Goal: Task Accomplishment & Management: Manage account settings

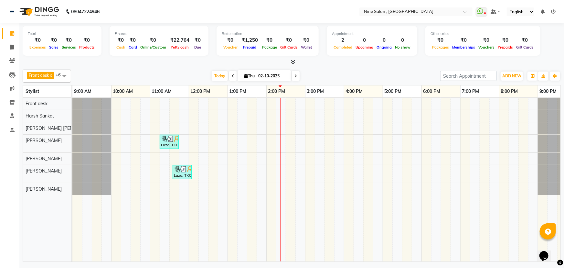
scroll to position [0, 16]
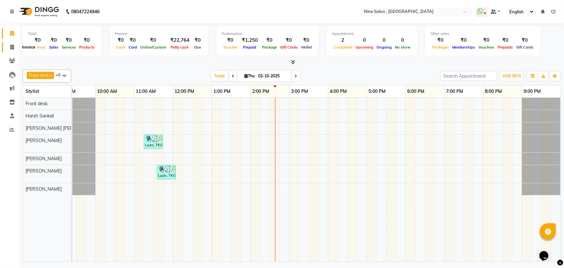
click at [9, 47] on span at bounding box center [11, 47] width 11 height 7
select select "7341"
select select "service"
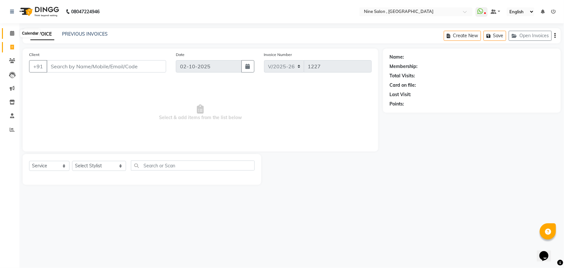
click at [12, 32] on icon at bounding box center [12, 33] width 4 height 5
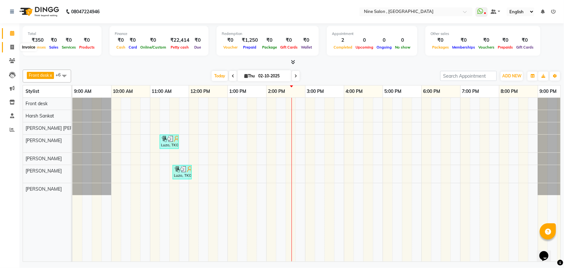
click at [10, 48] on icon at bounding box center [12, 47] width 4 height 5
select select "service"
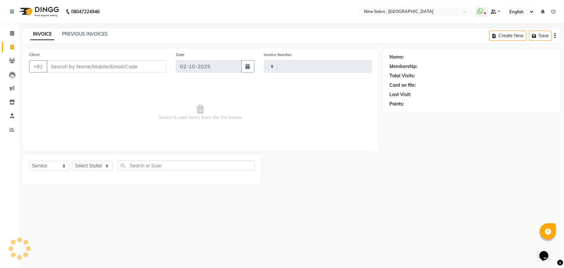
type input "1227"
select select "7341"
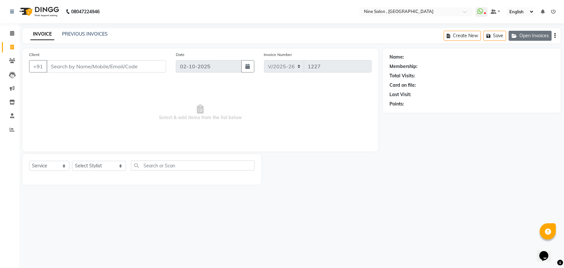
click at [531, 37] on button "Open Invoices" at bounding box center [530, 36] width 43 height 10
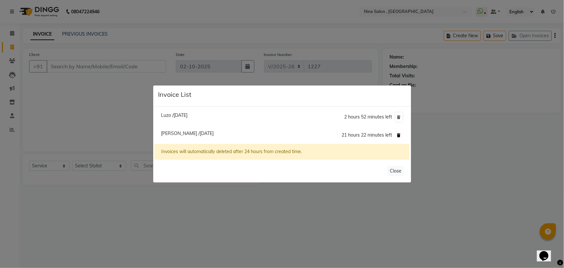
click at [398, 136] on icon at bounding box center [400, 135] width 4 height 4
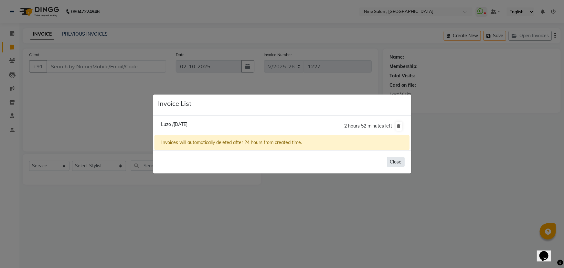
click at [393, 161] on button "Close" at bounding box center [396, 162] width 17 height 10
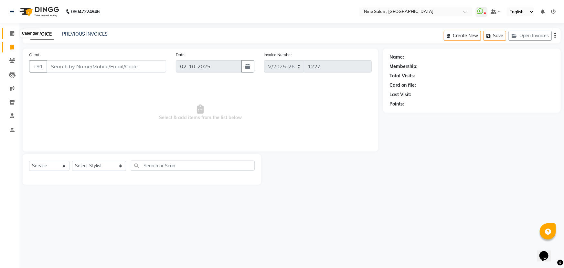
click at [12, 32] on icon at bounding box center [12, 33] width 4 height 5
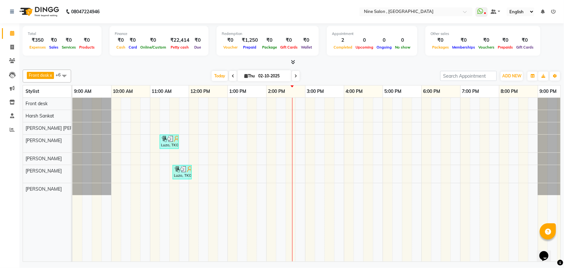
click at [245, 75] on icon at bounding box center [247, 76] width 4 height 4
select select "10"
select select "2025"
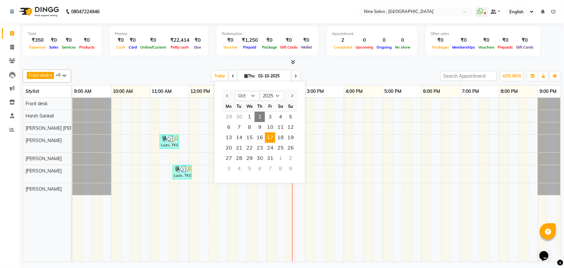
click at [269, 138] on span "17" at bounding box center [270, 137] width 10 height 10
type input "[DATE]"
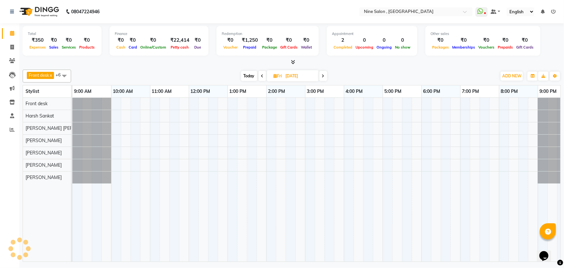
scroll to position [0, 16]
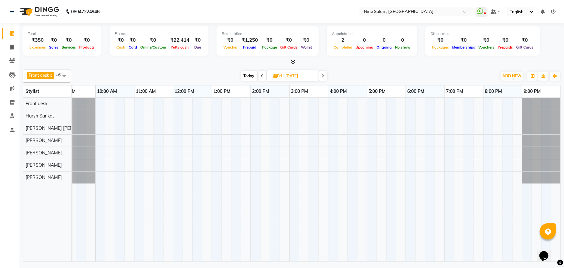
click at [39, 44] on div "Expenses" at bounding box center [38, 47] width 20 height 7
click at [334, 114] on div at bounding box center [309, 180] width 505 height 164
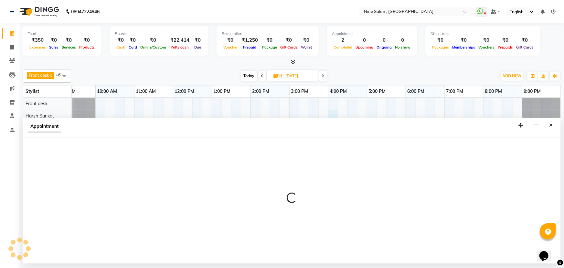
select select "64471"
select select "960"
select select "tentative"
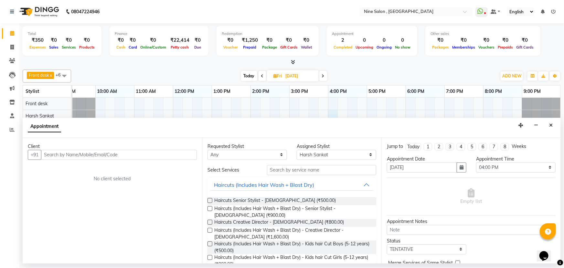
click at [101, 150] on input "text" at bounding box center [119, 155] width 156 height 10
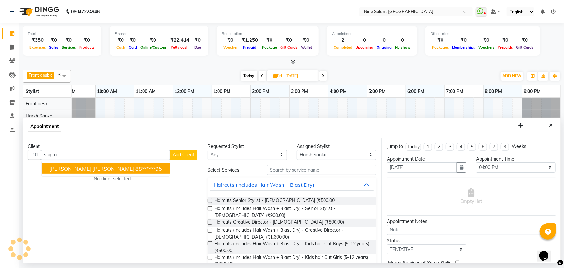
click at [84, 169] on span "[PERSON_NAME] [PERSON_NAME]" at bounding box center [91, 168] width 85 height 6
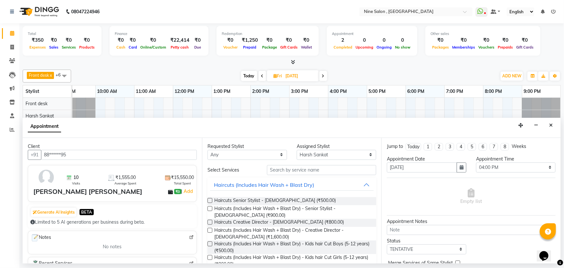
type input "88******95"
click at [288, 171] on input "text" at bounding box center [321, 170] width 109 height 10
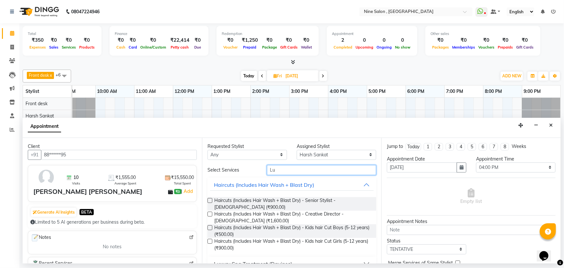
type input "L"
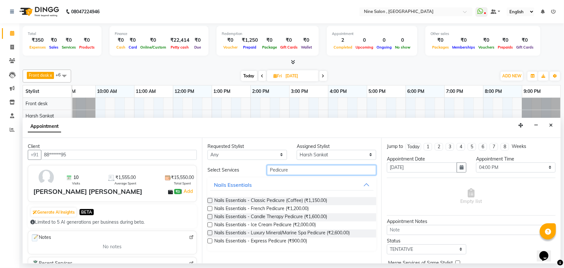
type input "Pedicure"
click at [211, 232] on label at bounding box center [210, 232] width 5 height 5
click at [211, 232] on input "checkbox" at bounding box center [210, 233] width 4 height 4
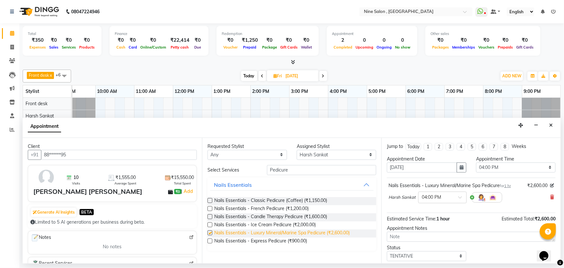
checkbox input "false"
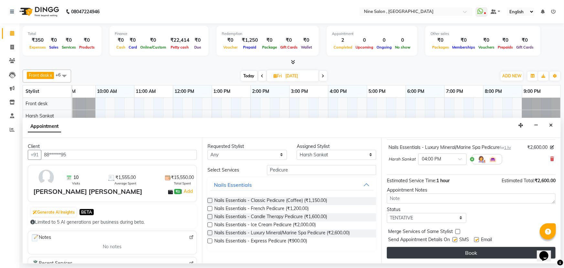
click at [477, 251] on button "Book" at bounding box center [471, 253] width 169 height 12
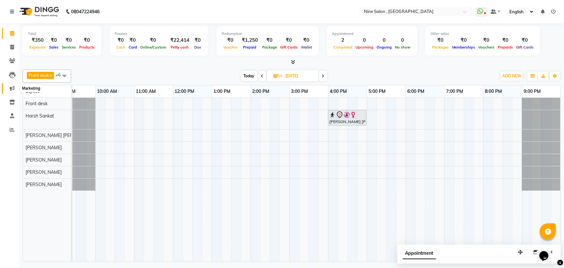
click at [11, 88] on icon at bounding box center [12, 88] width 5 height 5
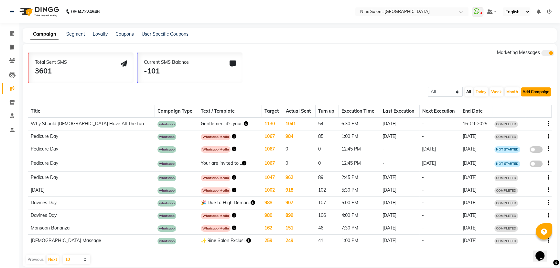
click at [545, 90] on button "Add Campaign" at bounding box center [536, 91] width 30 height 9
click at [523, 119] on div "WhatsApp (Direct)" at bounding box center [530, 122] width 55 height 10
select select "2"
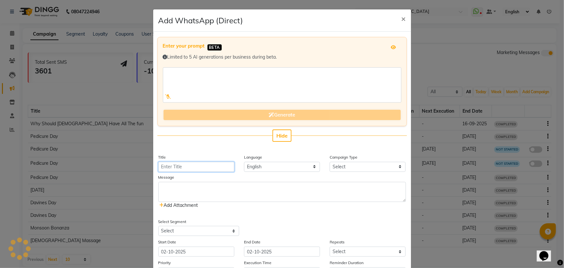
click at [193, 167] on input "Title" at bounding box center [196, 167] width 76 height 10
type input "Dushera"
click at [337, 167] on select "Select Birthday Anniversary Promotional Service reminder" at bounding box center [368, 167] width 76 height 10
select select "3"
click at [330, 162] on select "Select Birthday Anniversary Promotional Service reminder" at bounding box center [368, 167] width 76 height 10
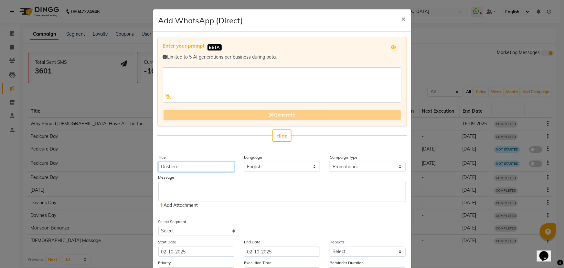
click at [167, 168] on input "Dushera" at bounding box center [196, 167] width 76 height 10
click at [182, 168] on input "Dusshera" at bounding box center [196, 167] width 76 height 10
type input "[DATE]"
click at [193, 189] on textarea at bounding box center [282, 192] width 248 height 20
paste textarea ""Dushehra Delights at 9ine Salon! 🎉🌟 Get ready for some festive savings! 🤑 Enjo…"
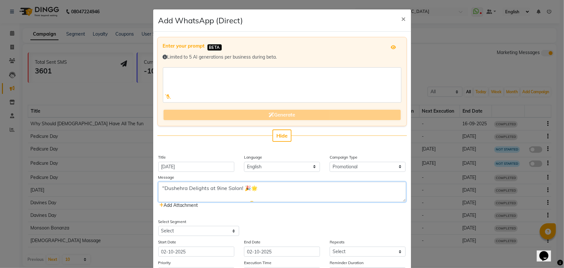
scroll to position [83, 0]
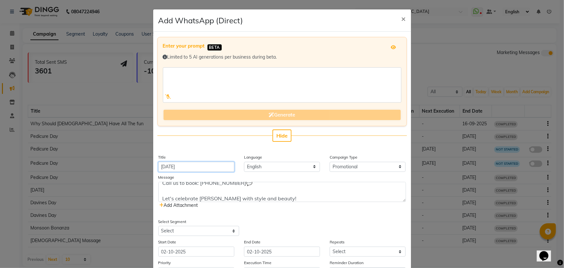
drag, startPoint x: 186, startPoint y: 167, endPoint x: 149, endPoint y: 167, distance: 36.9
click at [149, 167] on ngb-modal-window "Add WhatsApp (Direct) × Enter your prompt BETA Limited to 5 AI generations per …" at bounding box center [282, 134] width 564 height 268
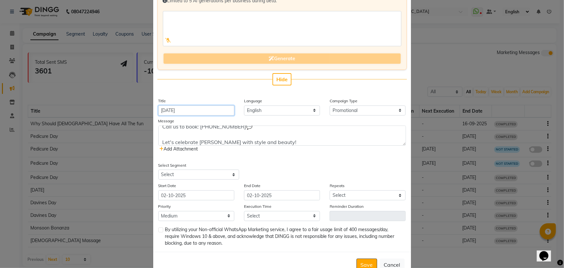
scroll to position [59, 0]
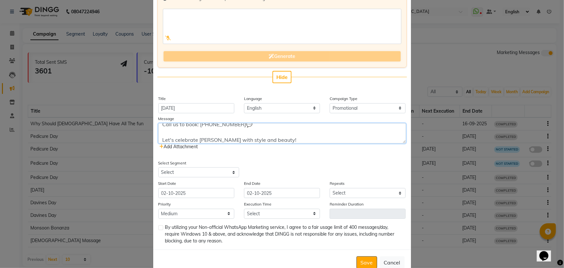
click at [210, 139] on textarea ""Dushehra Delights at 9ine Salon! 🎉🌟 Get ready for some festive savings! 🤑 Enjo…" at bounding box center [282, 133] width 248 height 20
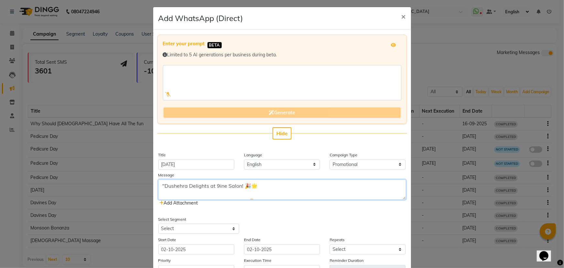
scroll to position [0, 0]
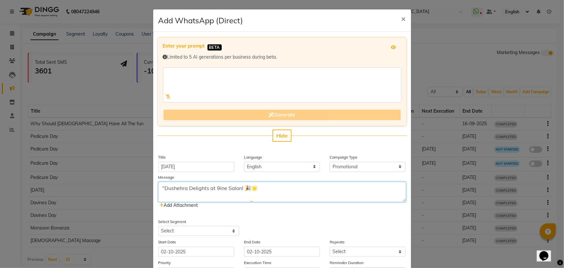
drag, startPoint x: 184, startPoint y: 188, endPoint x: 164, endPoint y: 190, distance: 20.9
click at [164, 190] on textarea ""Dushehra Delights at 9ine Salon! 🎉🌟 Get ready for some festive savings! 🤑 Enjo…" at bounding box center [282, 192] width 248 height 20
paste textarea "s"
type textarea ""[DATE] Delights at 9ine Salon! 🎉🌟 Get ready for some festive savings! 🤑 Enjoy …"
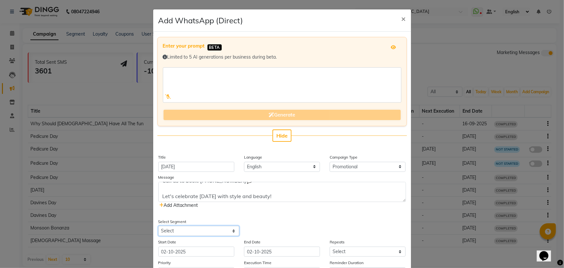
click at [230, 234] on select "Select All Customers All [DEMOGRAPHIC_DATA] Customer All [DEMOGRAPHIC_DATA] Cus…" at bounding box center [198, 231] width 81 height 10
select select "34253"
click at [158, 226] on select "Select All Customers All [DEMOGRAPHIC_DATA] Customer All [DEMOGRAPHIC_DATA] Cus…" at bounding box center [198, 231] width 81 height 10
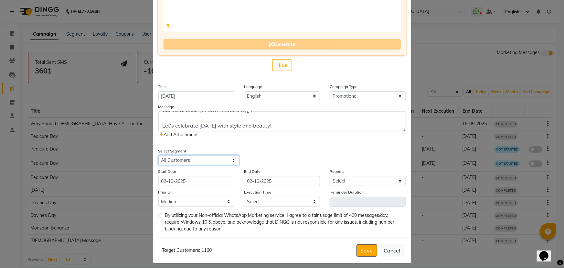
scroll to position [75, 0]
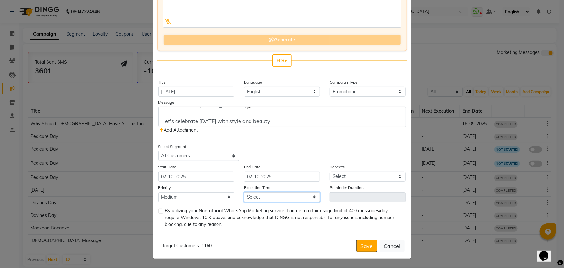
click at [272, 196] on select "Select 09:00 AM 09:15 AM 09:30 AM 09:45 AM 10:00 AM 10:15 AM 10:30 AM 10:45 AM …" at bounding box center [282, 197] width 76 height 10
select select "915"
click at [244, 192] on select "Select 09:00 AM 09:15 AM 09:30 AM 09:45 AM 10:00 AM 10:15 AM 10:30 AM 10:45 AM …" at bounding box center [282, 197] width 76 height 10
click at [159, 210] on label at bounding box center [160, 211] width 5 height 5
click at [159, 210] on input "checkbox" at bounding box center [160, 211] width 4 height 4
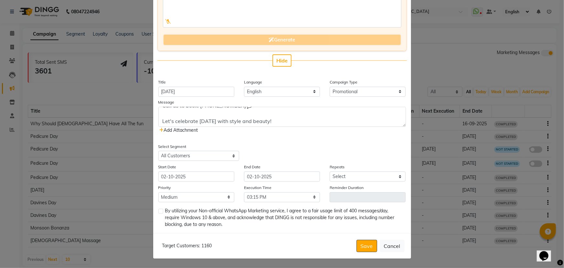
checkbox input "true"
click at [363, 244] on button "Save" at bounding box center [367, 246] width 21 height 12
click at [355, 176] on select "Select Once Daily Alternate Day Weekly Monthly Yearly" at bounding box center [368, 176] width 76 height 10
select select "1"
click at [330, 171] on select "Select Once Daily Alternate Day Weekly Monthly Yearly" at bounding box center [368, 176] width 76 height 10
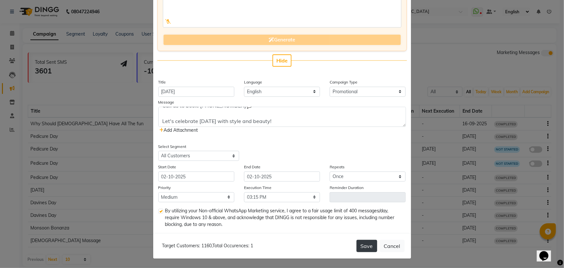
click at [370, 245] on button "Save" at bounding box center [367, 246] width 21 height 12
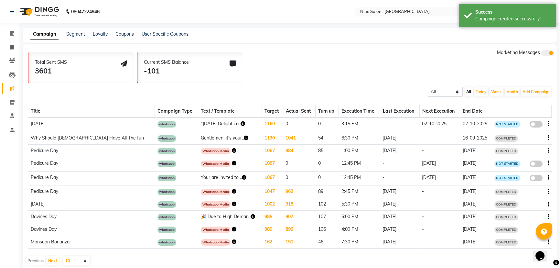
click at [535, 125] on span at bounding box center [536, 124] width 13 height 6
click at [539, 125] on input "false" at bounding box center [539, 125] width 0 height 0
select select "3"
select select "34253"
select select "1"
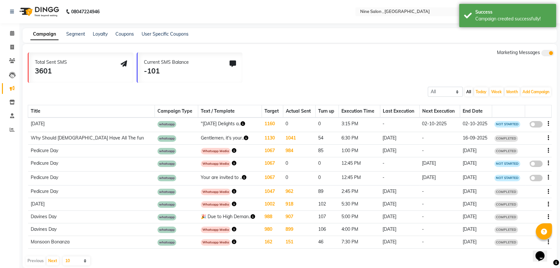
select select "2"
select select "915"
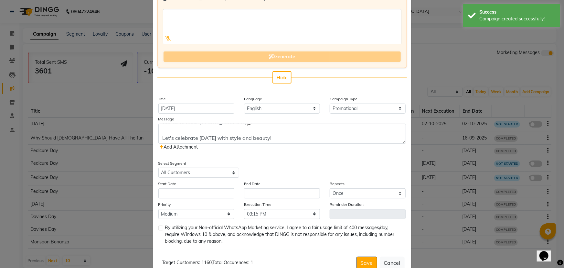
scroll to position [59, 0]
click at [208, 194] on input "text" at bounding box center [196, 193] width 76 height 10
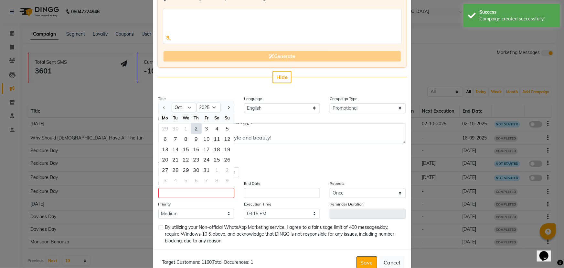
click at [194, 129] on div "2" at bounding box center [196, 129] width 10 height 10
type input "02-10-2025"
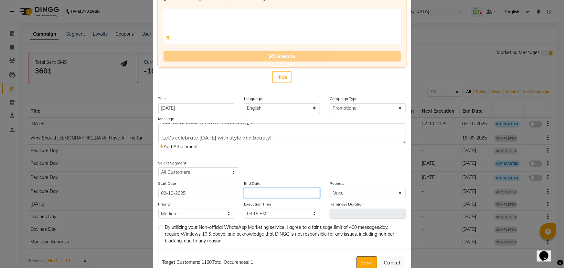
click at [263, 192] on input "text" at bounding box center [282, 193] width 76 height 10
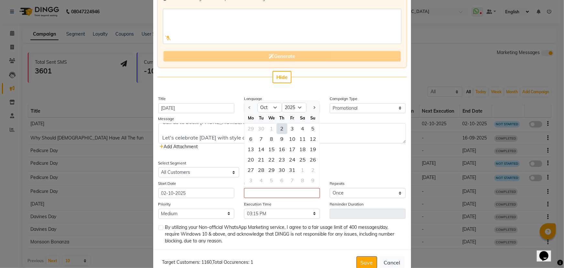
click at [281, 129] on div "2" at bounding box center [282, 129] width 10 height 10
type input "02-10-2025"
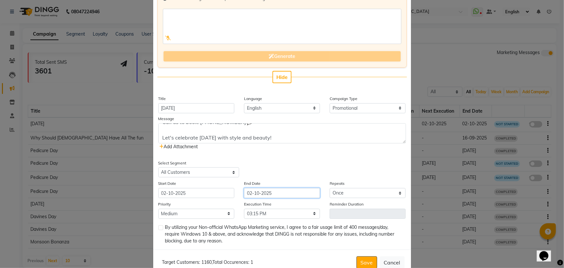
scroll to position [75, 0]
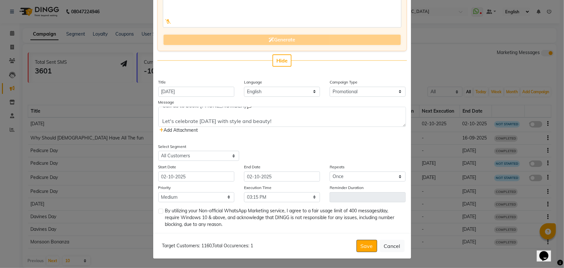
click at [158, 211] on label at bounding box center [160, 211] width 5 height 5
click at [158, 211] on input "checkbox" at bounding box center [160, 211] width 4 height 4
checkbox input "true"
click at [360, 243] on button "Save" at bounding box center [367, 246] width 21 height 12
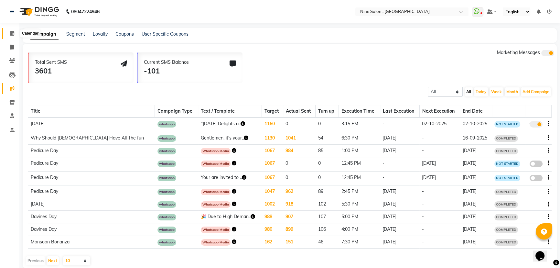
click at [13, 33] on icon at bounding box center [12, 33] width 4 height 5
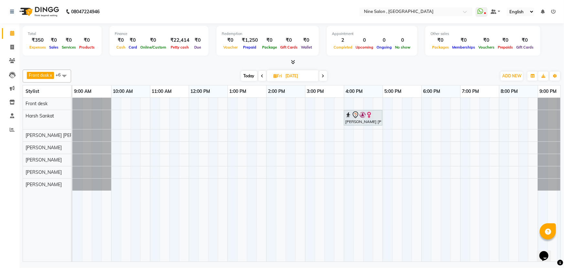
click at [255, 74] on span "Today" at bounding box center [249, 76] width 16 height 10
type input "02-10-2025"
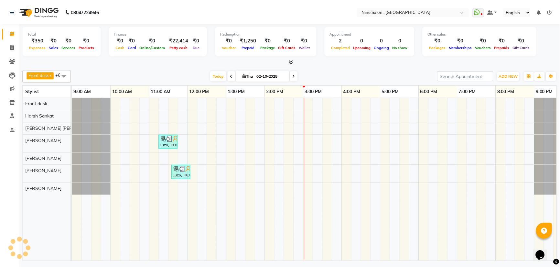
scroll to position [0, 16]
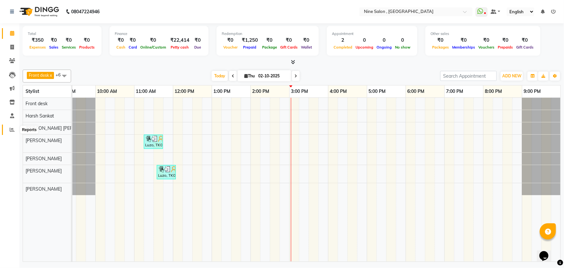
click at [12, 127] on icon at bounding box center [12, 129] width 5 height 5
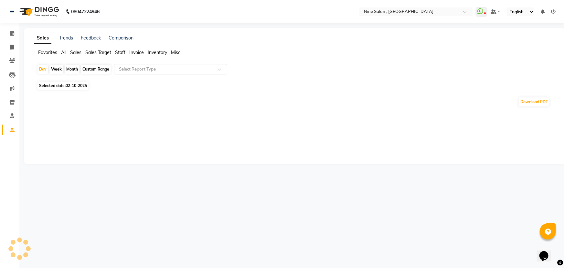
click at [87, 68] on div "Custom Range" at bounding box center [96, 69] width 30 height 9
select select "10"
select select "2025"
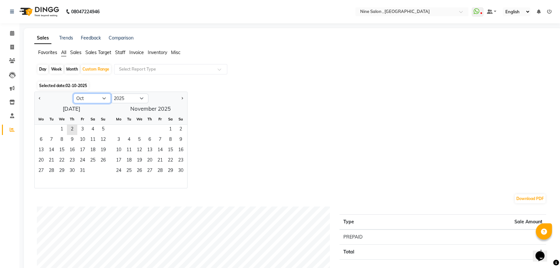
click at [104, 97] on select "Jan Feb Mar Apr May Jun [DATE] Aug Sep Oct Nov Dec" at bounding box center [92, 98] width 38 height 10
select select "9"
click at [73, 93] on select "Jan Feb Mar Apr May Jun [DATE] Aug Sep Oct Nov Dec" at bounding box center [92, 98] width 38 height 10
click at [92, 148] on span "20" at bounding box center [93, 150] width 10 height 10
click at [92, 147] on span "20" at bounding box center [93, 150] width 10 height 10
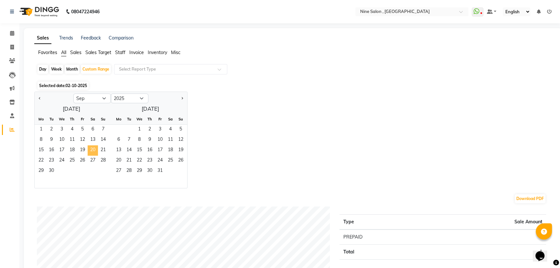
click at [92, 147] on span "20" at bounding box center [93, 150] width 10 height 10
click at [134, 69] on input "text" at bounding box center [164, 69] width 93 height 6
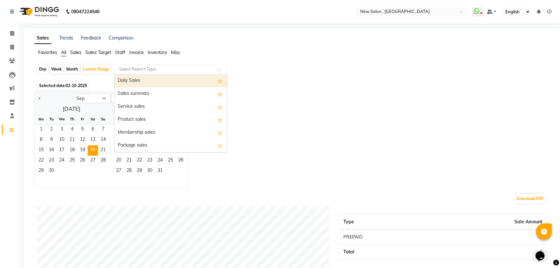
click at [126, 79] on div "Daily Sales" at bounding box center [171, 80] width 113 height 13
select select "full_report"
select select "csv"
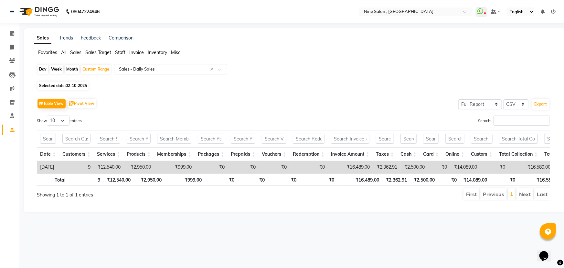
click at [73, 70] on div "Month" at bounding box center [72, 69] width 15 height 9
select select "9"
select select "2025"
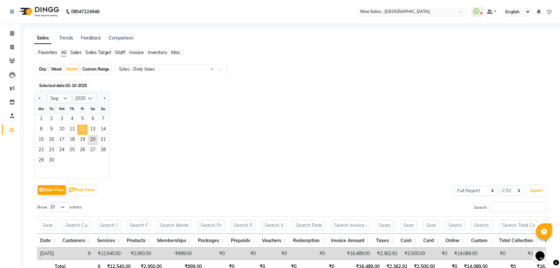
click at [82, 129] on span "12" at bounding box center [82, 130] width 10 height 10
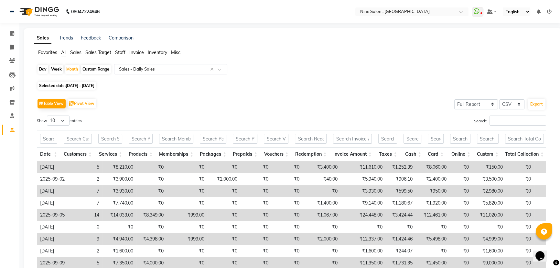
click at [98, 70] on div "Custom Range" at bounding box center [96, 69] width 30 height 9
select select "9"
select select "2025"
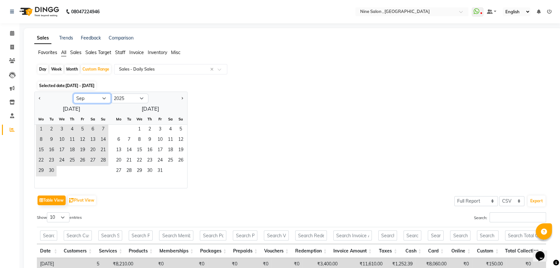
click at [104, 98] on select "Jan Feb Mar Apr May Jun [DATE] Aug Sep Oct Nov Dec" at bounding box center [92, 98] width 38 height 10
select select "10"
click at [73, 93] on select "Jan Feb Mar Apr May Jun [DATE] Aug Sep Oct Nov Dec" at bounding box center [92, 98] width 38 height 10
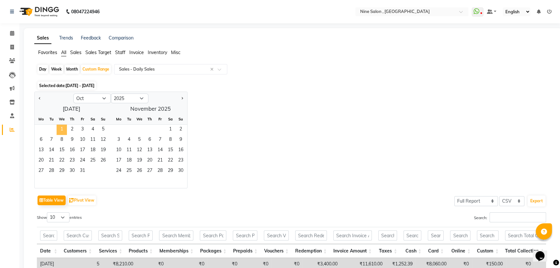
click at [63, 128] on span "1" at bounding box center [62, 130] width 10 height 10
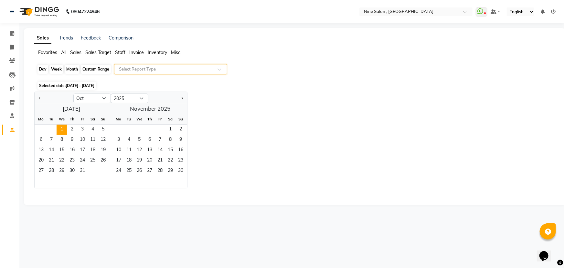
click at [100, 68] on div "Custom Range" at bounding box center [96, 69] width 30 height 9
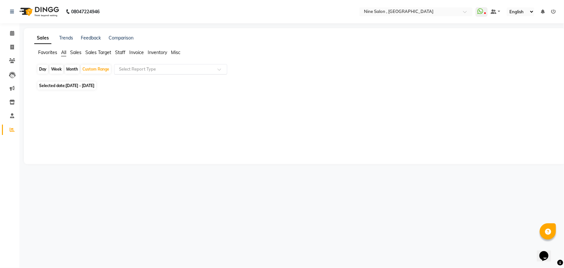
click at [42, 69] on div "Day" at bounding box center [43, 69] width 11 height 9
select select "10"
select select "2025"
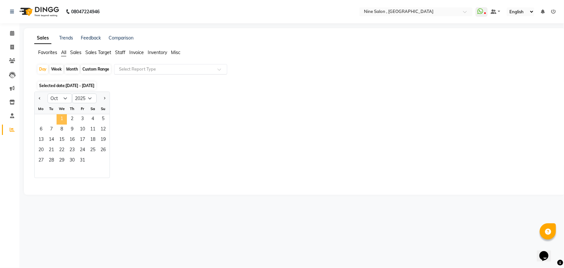
click at [62, 117] on span "1" at bounding box center [62, 119] width 10 height 10
click at [200, 70] on input "text" at bounding box center [164, 69] width 93 height 6
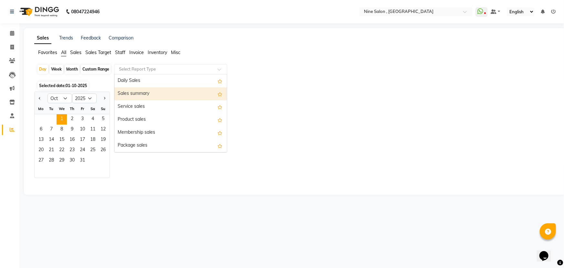
click at [160, 94] on div "Sales summary" at bounding box center [171, 93] width 113 height 13
select select "full_report"
select select "csv"
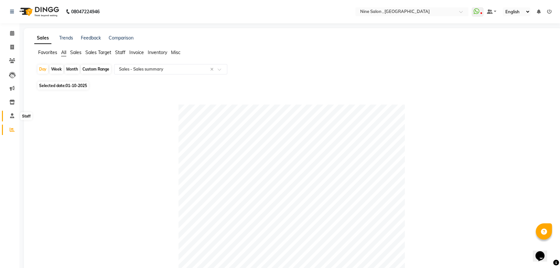
click at [11, 116] on icon at bounding box center [12, 115] width 4 height 5
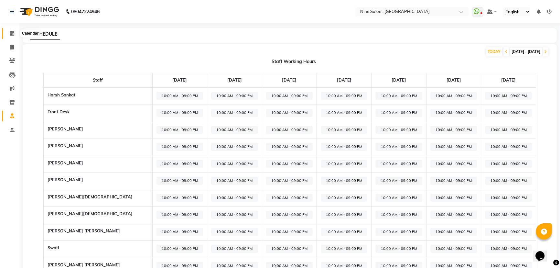
click at [13, 34] on icon at bounding box center [12, 33] width 4 height 5
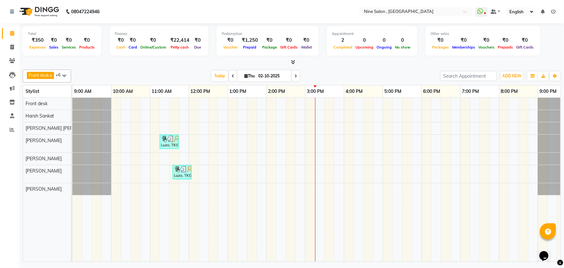
click at [274, 78] on input "02-10-2025" at bounding box center [273, 76] width 32 height 10
select select "10"
select select "2025"
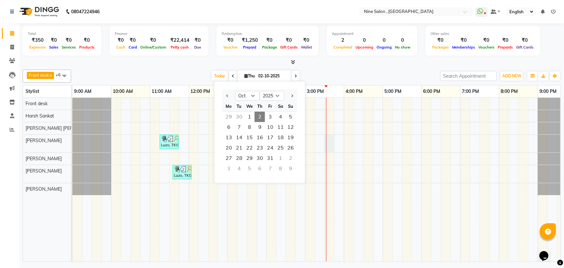
click at [334, 141] on div "Luzo, TK01, 11:15 AM-11:45 AM, Haircuts Senior Stylist - [DEMOGRAPHIC_DATA] (₹5…" at bounding box center [324, 180] width 505 height 164
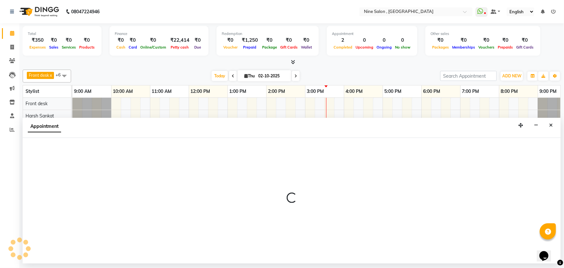
select select "87306"
select select "930"
select select "tentative"
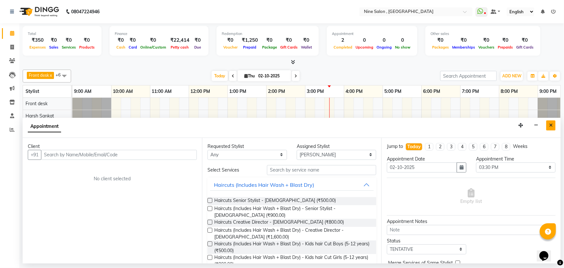
click at [550, 125] on icon "Close" at bounding box center [552, 125] width 4 height 5
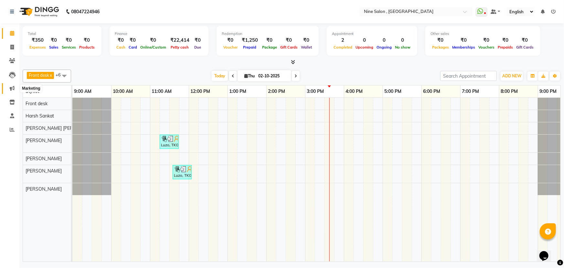
click at [10, 88] on icon at bounding box center [12, 88] width 5 height 5
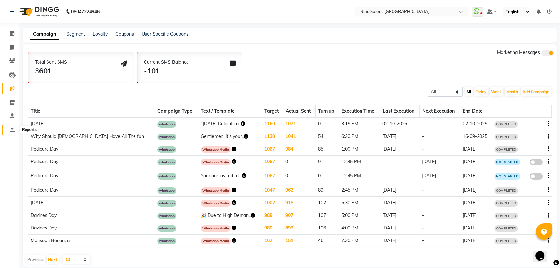
click at [15, 126] on span at bounding box center [11, 129] width 11 height 7
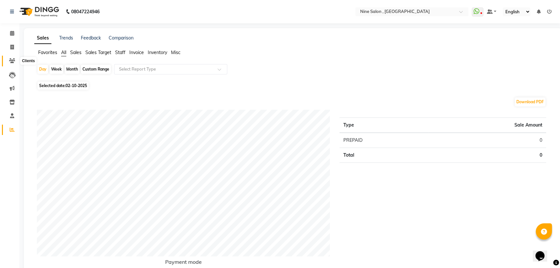
click at [12, 59] on icon at bounding box center [12, 60] width 6 height 5
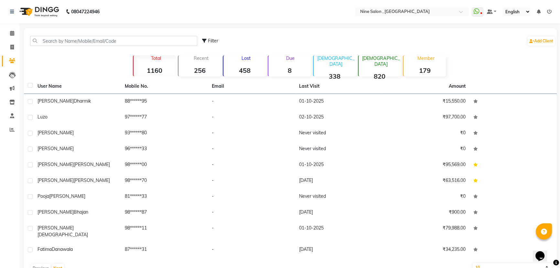
click at [236, 70] on strong "458" at bounding box center [245, 70] width 42 height 8
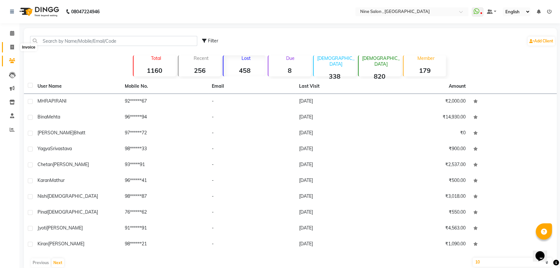
click at [11, 46] on icon at bounding box center [12, 47] width 4 height 5
select select "service"
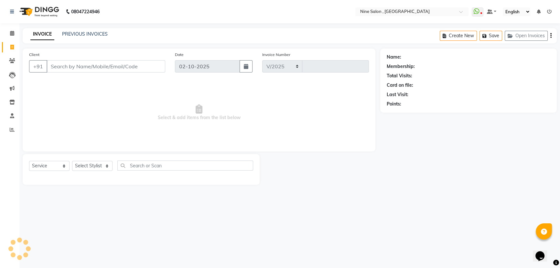
select select "7341"
type input "1227"
click at [86, 67] on input "Client" at bounding box center [107, 66] width 120 height 12
click at [12, 35] on icon at bounding box center [12, 33] width 4 height 5
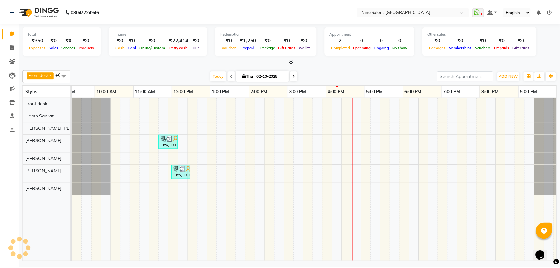
scroll to position [0, 16]
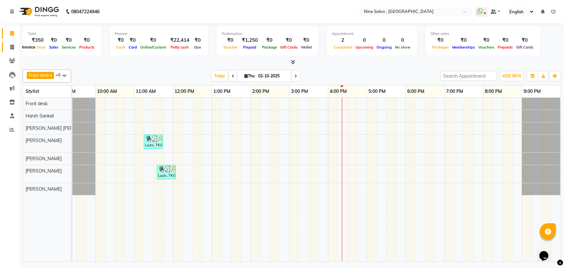
click at [11, 49] on icon at bounding box center [12, 47] width 4 height 5
select select "7341"
select select "service"
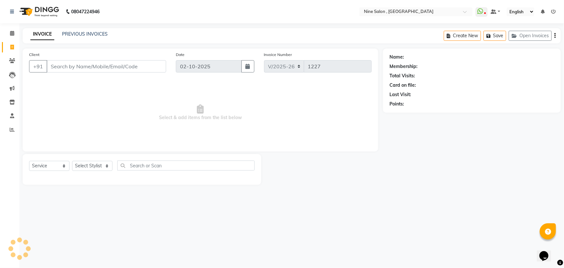
click at [69, 70] on input "Client" at bounding box center [107, 66] width 120 height 12
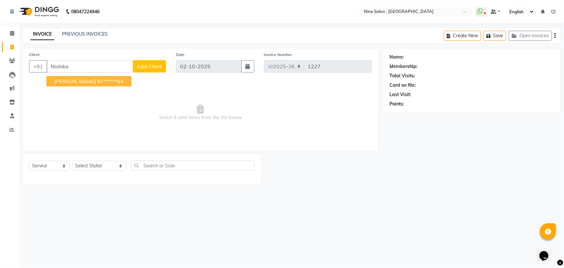
click at [112, 80] on ngb-highlight "97******64" at bounding box center [110, 81] width 27 height 6
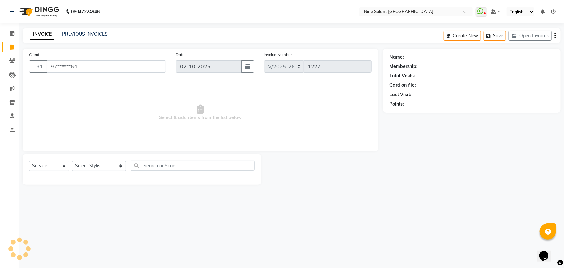
type input "97******64"
select select "1: Object"
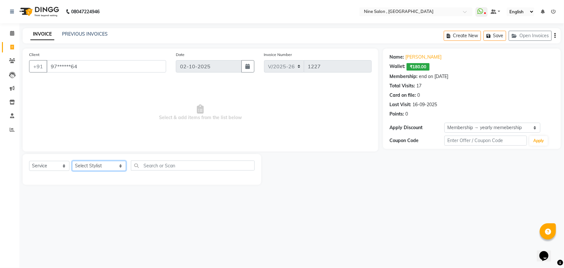
click at [99, 168] on select "Select Stylist [PERSON_NAME] Front desk Harsh Sankat [PERSON_NAME] [PERSON_NAME…" at bounding box center [99, 166] width 54 height 10
select select "87306"
click at [72, 161] on select "Select Stylist [PERSON_NAME] Front desk Harsh Sankat [PERSON_NAME] [PERSON_NAME…" at bounding box center [99, 166] width 54 height 10
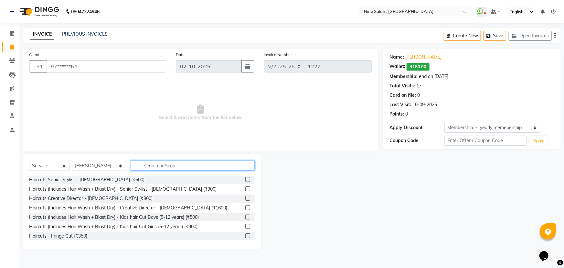
click at [152, 165] on input "text" at bounding box center [193, 165] width 124 height 10
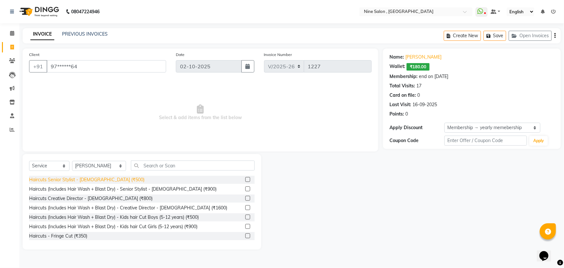
click at [68, 181] on div "Haircuts Senior Stylist - [DEMOGRAPHIC_DATA] (₹500)" at bounding box center [86, 179] width 115 height 7
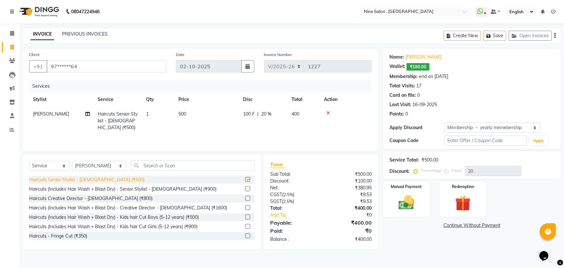
checkbox input "false"
click at [413, 200] on img at bounding box center [407, 202] width 27 height 19
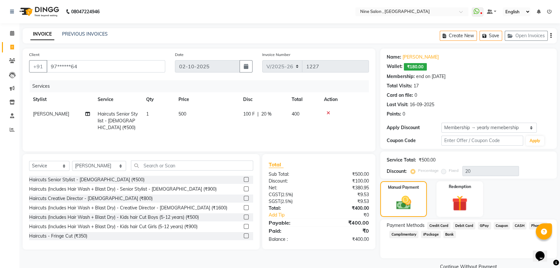
click at [517, 224] on span "CASH" at bounding box center [520, 225] width 14 height 7
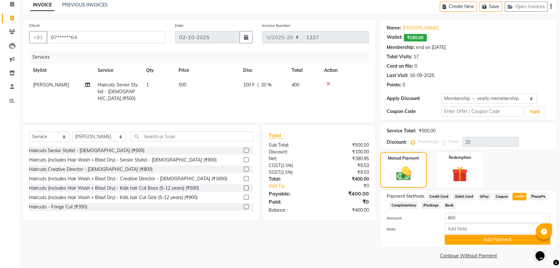
scroll to position [31, 0]
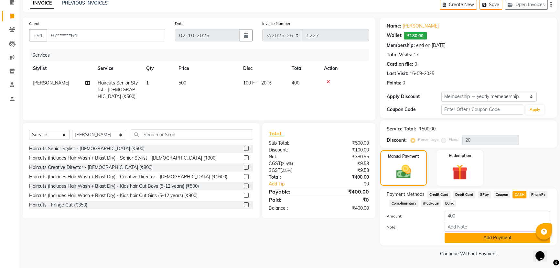
click at [476, 237] on button "Add Payment" at bounding box center [498, 238] width 106 height 10
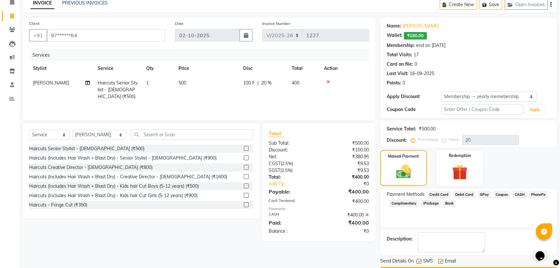
scroll to position [49, 0]
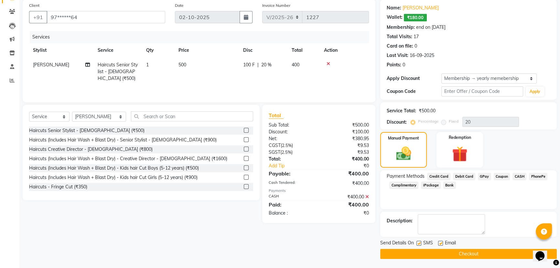
click at [470, 252] on button "Checkout" at bounding box center [468, 254] width 177 height 10
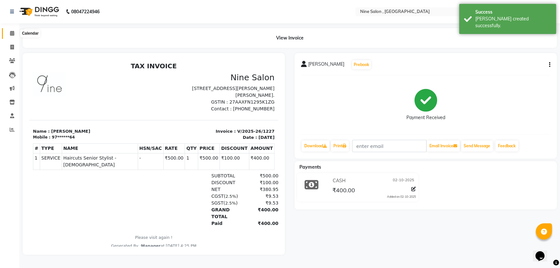
click at [14, 30] on span at bounding box center [11, 33] width 11 height 7
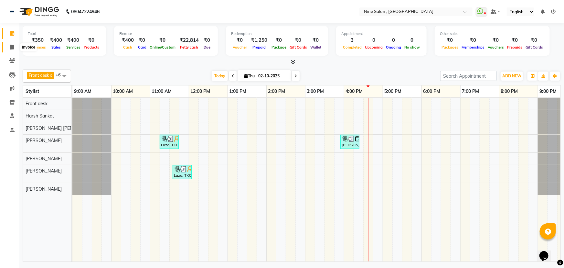
click at [14, 45] on span at bounding box center [11, 47] width 11 height 7
select select "service"
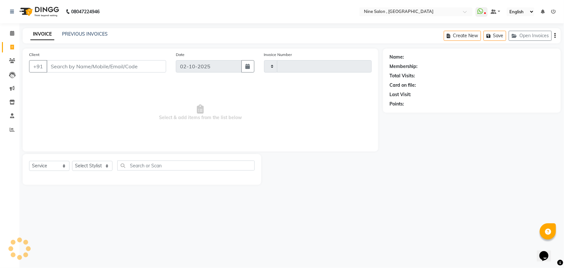
type input "1228"
select select "7341"
click at [12, 34] on icon at bounding box center [12, 33] width 4 height 5
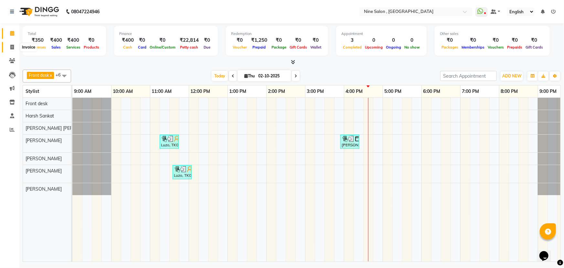
click at [12, 47] on icon at bounding box center [12, 47] width 4 height 5
select select "7341"
select select "service"
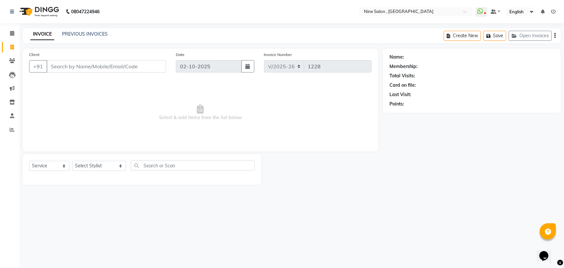
click at [93, 65] on input "Client" at bounding box center [107, 66] width 120 height 12
type input "9619997533"
click at [147, 67] on span "Add Client" at bounding box center [150, 66] width 26 height 6
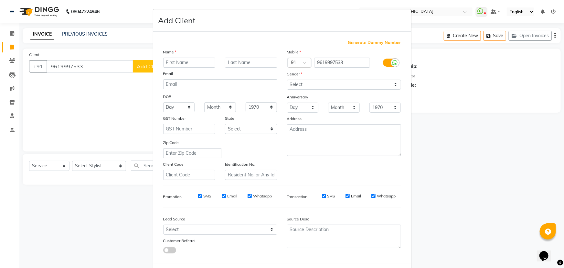
click at [184, 63] on input "text" at bounding box center [189, 63] width 52 height 10
type input "Preseedha"
click at [312, 82] on select "Select [DEMOGRAPHIC_DATA] [DEMOGRAPHIC_DATA] Other Prefer Not To Say" at bounding box center [344, 85] width 114 height 10
select select "[DEMOGRAPHIC_DATA]"
click at [287, 80] on select "Select [DEMOGRAPHIC_DATA] [DEMOGRAPHIC_DATA] Other Prefer Not To Say" at bounding box center [344, 85] width 114 height 10
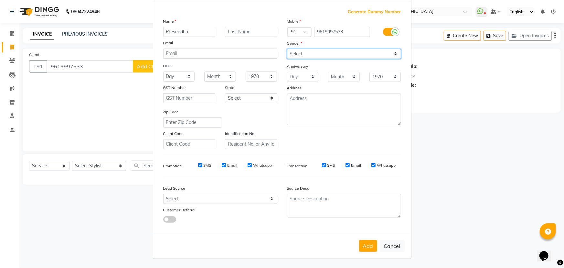
scroll to position [32, 0]
click at [365, 244] on button "Add" at bounding box center [368, 246] width 18 height 12
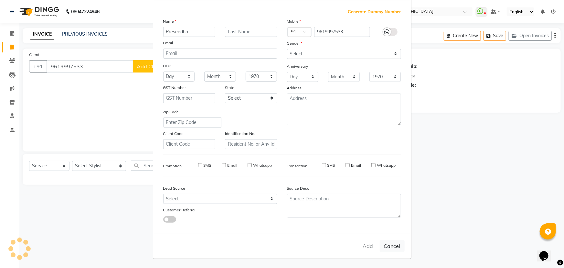
type input "96******33"
select select
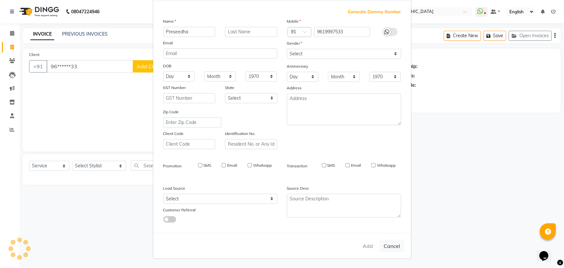
select select
checkbox input "false"
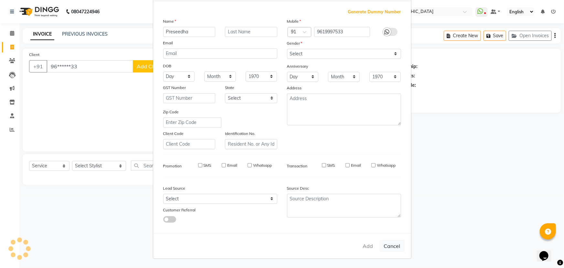
checkbox input "false"
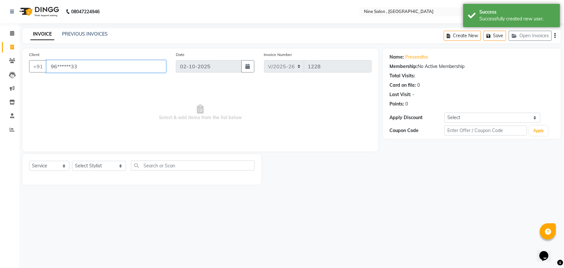
click at [118, 68] on input "96******33" at bounding box center [107, 66] width 120 height 12
click at [351, 218] on div "08047224946 Select Location × Nine Salon , Lalbaug WhatsApp Status ✕ Status: Di…" at bounding box center [282, 134] width 564 height 268
click at [13, 50] on span at bounding box center [11, 47] width 11 height 7
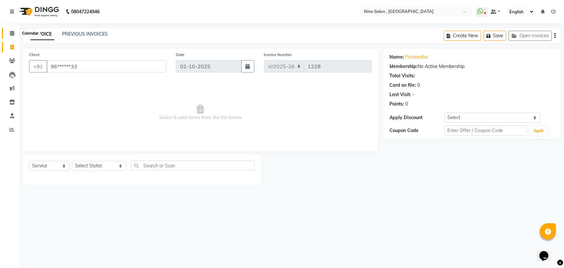
click at [13, 36] on span at bounding box center [11, 33] width 11 height 7
click at [496, 34] on button "Save" at bounding box center [495, 36] width 23 height 10
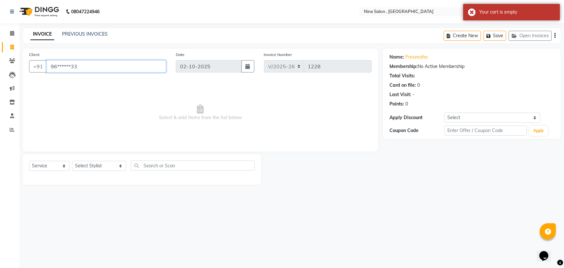
click at [148, 69] on input "96******33" at bounding box center [107, 66] width 120 height 12
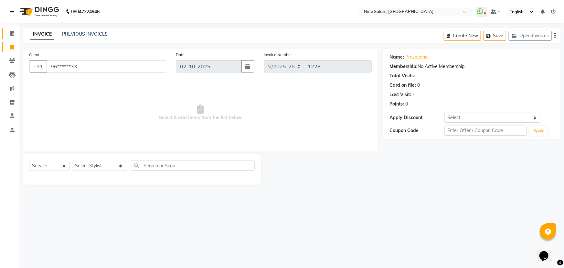
click at [11, 34] on icon at bounding box center [12, 33] width 4 height 5
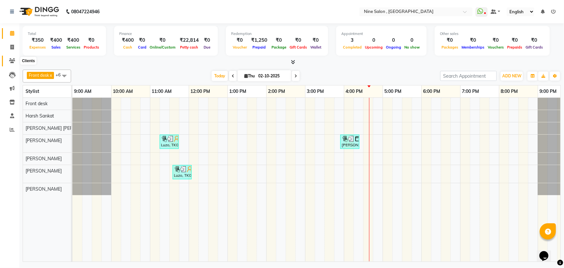
click at [14, 59] on icon at bounding box center [12, 60] width 6 height 5
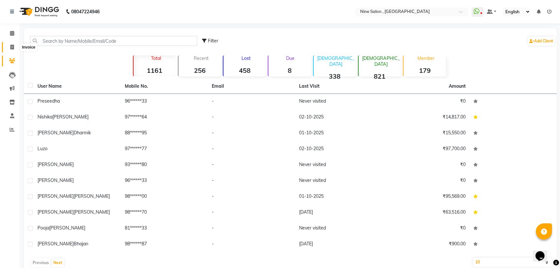
click at [11, 44] on span at bounding box center [11, 47] width 11 height 7
select select "7341"
select select "service"
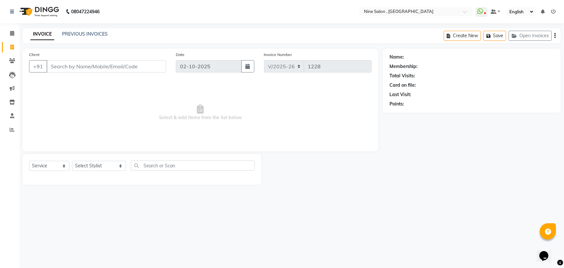
click at [116, 66] on input "Client" at bounding box center [107, 66] width 120 height 12
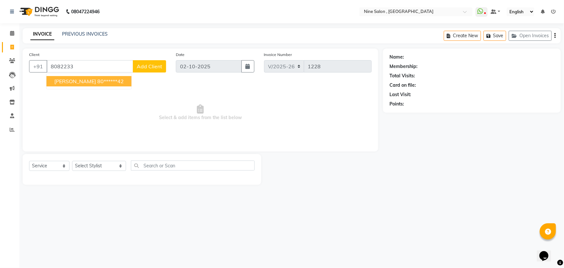
click at [105, 82] on ngb-highlight "80******42" at bounding box center [110, 81] width 27 height 6
type input "80******42"
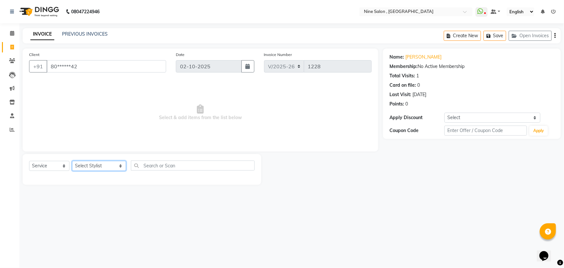
click at [83, 168] on select "Select Stylist [PERSON_NAME] Front desk Harsh Sankat [PERSON_NAME] [PERSON_NAME…" at bounding box center [99, 166] width 54 height 10
select select "64471"
click at [72, 161] on select "Select Stylist [PERSON_NAME] Front desk Harsh Sankat [PERSON_NAME] [PERSON_NAME…" at bounding box center [99, 166] width 54 height 10
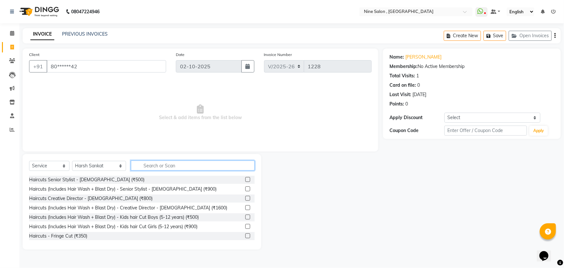
click at [162, 166] on input "text" at bounding box center [193, 165] width 124 height 10
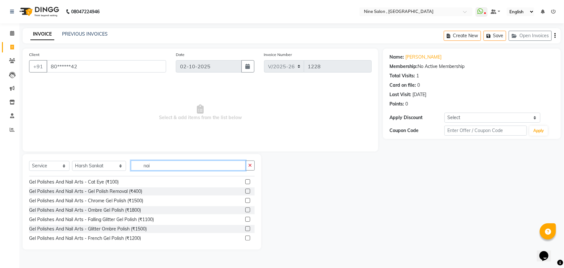
scroll to position [176, 0]
type input "nai"
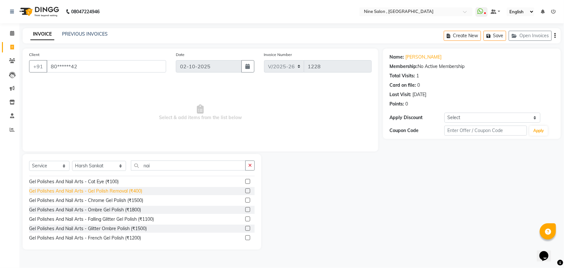
click at [115, 192] on div "Gel Polishes And Nail Arts - Gel Polish Removal (₹400)" at bounding box center [85, 191] width 113 height 7
checkbox input "false"
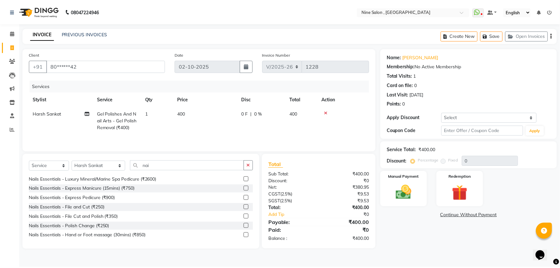
scroll to position [88, 0]
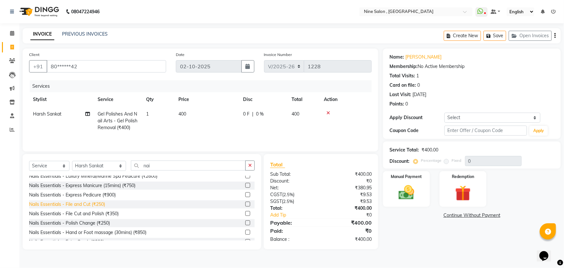
click at [105, 204] on div "Nails Essentials - File and Cut (₹250)" at bounding box center [67, 204] width 76 height 7
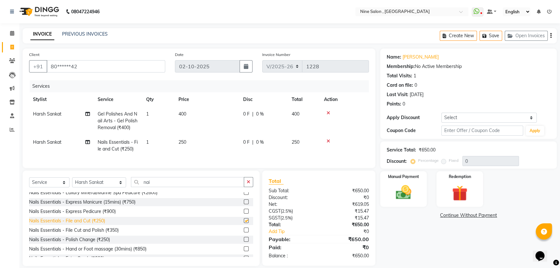
checkbox input "false"
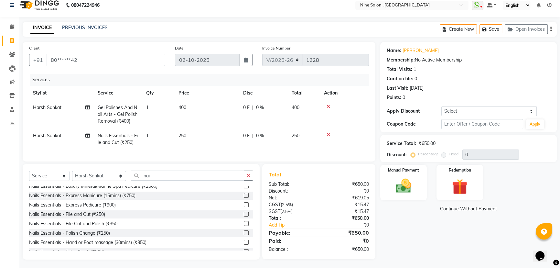
scroll to position [12, 0]
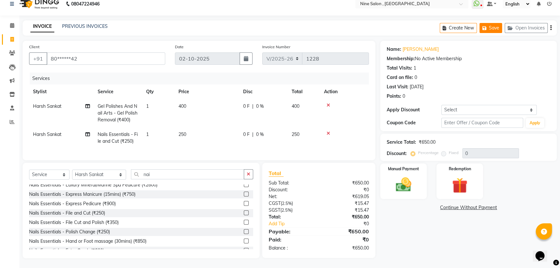
click at [494, 23] on button "Save" at bounding box center [491, 28] width 23 height 10
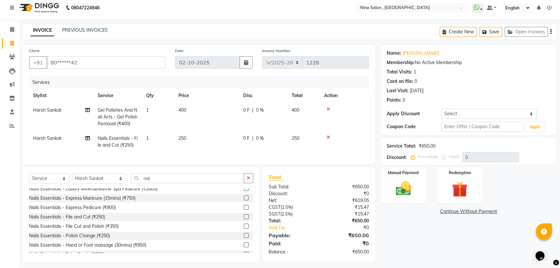
scroll to position [0, 0]
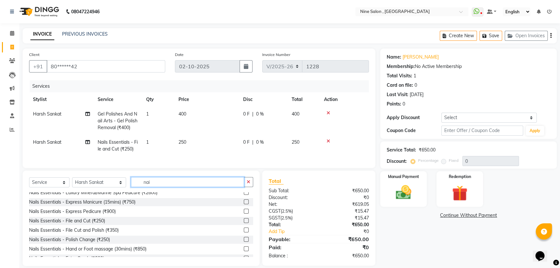
drag, startPoint x: 293, startPoint y: 188, endPoint x: 149, endPoint y: 184, distance: 144.3
click at [149, 184] on input "nai" at bounding box center [187, 182] width 113 height 10
type input "n"
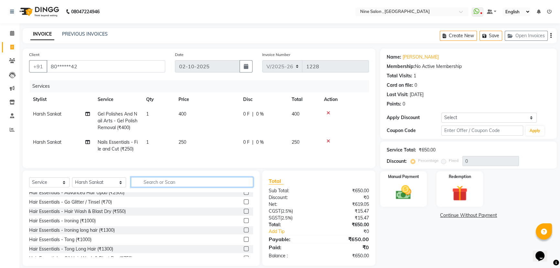
scroll to position [107, 0]
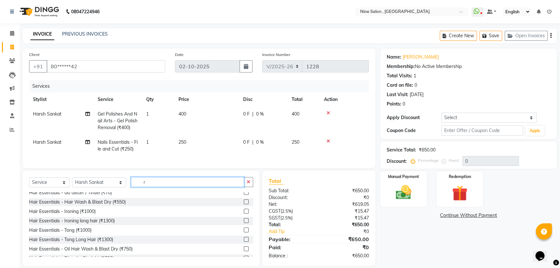
type input "r"
click at [328, 142] on icon at bounding box center [329, 141] width 4 height 5
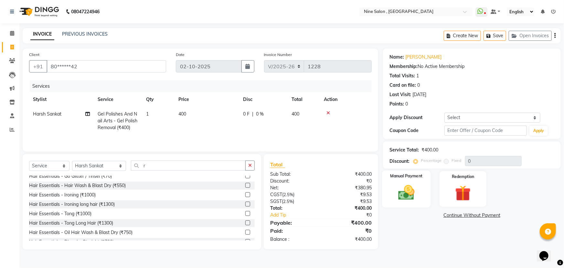
click at [403, 188] on img at bounding box center [407, 192] width 27 height 19
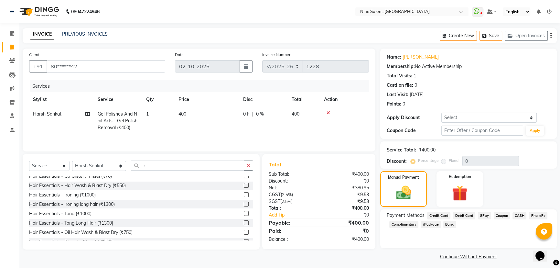
click at [485, 214] on span "GPay" at bounding box center [484, 215] width 13 height 7
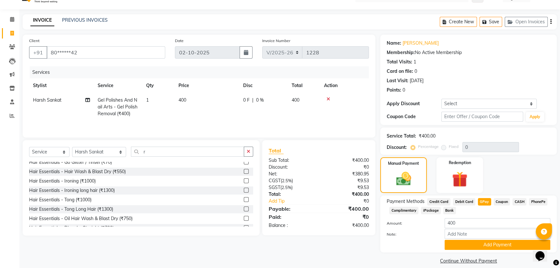
scroll to position [21, 0]
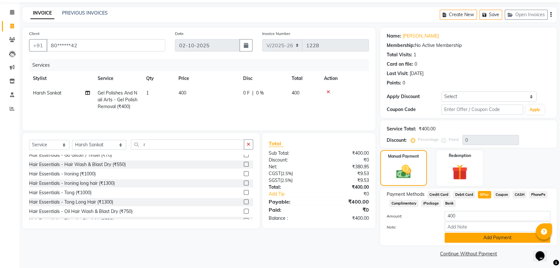
click at [505, 238] on button "Add Payment" at bounding box center [498, 238] width 106 height 10
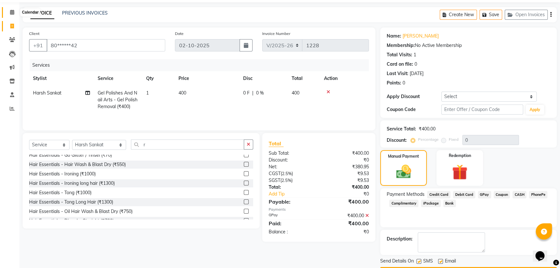
click at [9, 10] on span at bounding box center [11, 12] width 11 height 7
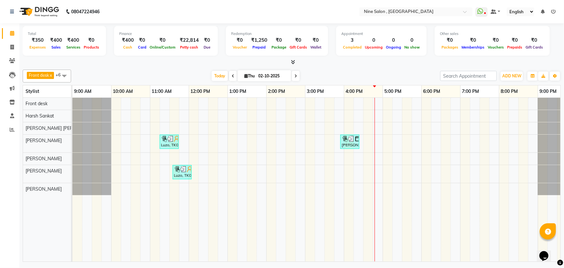
click at [233, 76] on span at bounding box center [233, 76] width 8 height 10
type input "01-10-2025"
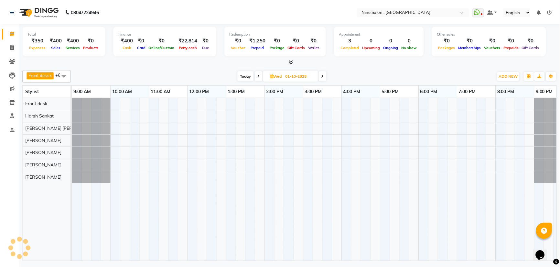
scroll to position [0, 16]
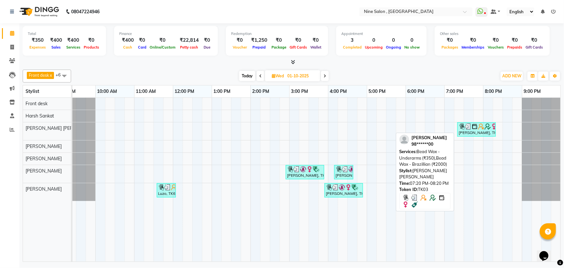
click at [466, 127] on img at bounding box center [468, 126] width 6 height 6
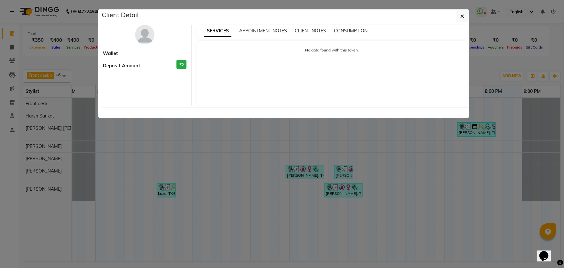
select select "3"
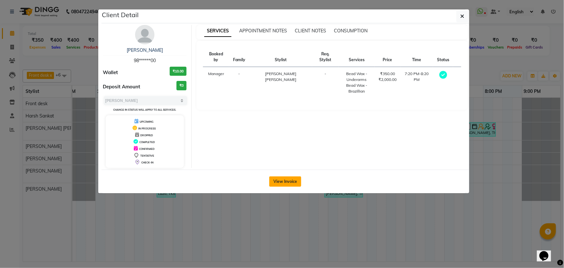
click at [279, 176] on button "View Invoice" at bounding box center [285, 181] width 32 height 10
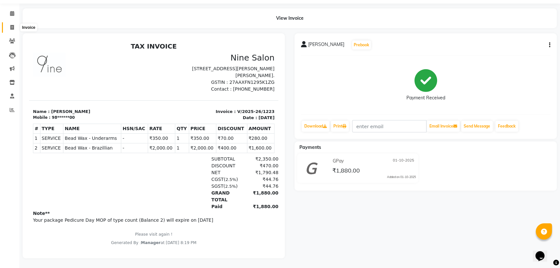
click at [14, 24] on span at bounding box center [11, 27] width 11 height 7
select select "7341"
select select "service"
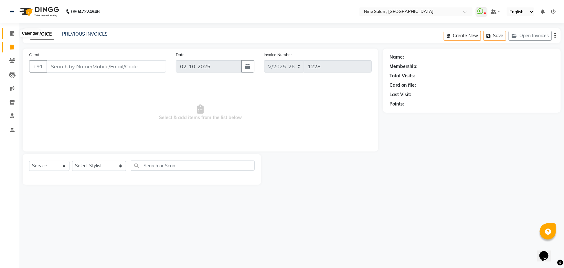
click at [15, 33] on span at bounding box center [11, 33] width 11 height 7
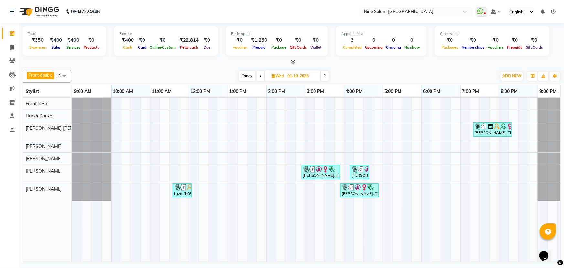
click at [249, 76] on span "Today" at bounding box center [247, 76] width 16 height 10
type input "02-10-2025"
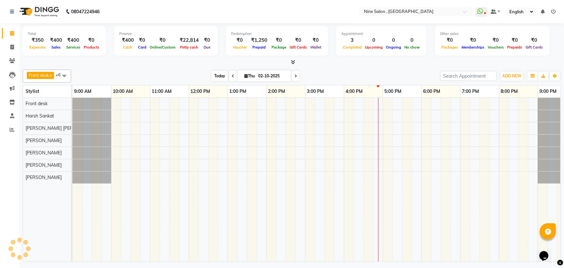
scroll to position [0, 16]
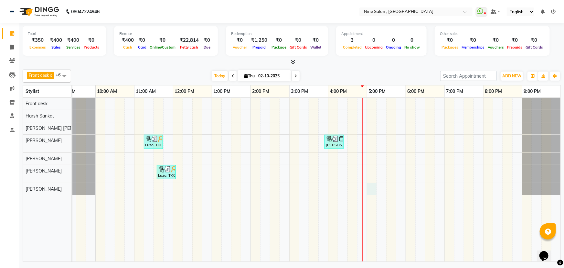
click at [374, 186] on div "Luzo, TK01, 11:15 AM-11:45 AM, Haircuts Senior Stylist - [DEMOGRAPHIC_DATA] (₹5…" at bounding box center [309, 180] width 505 height 164
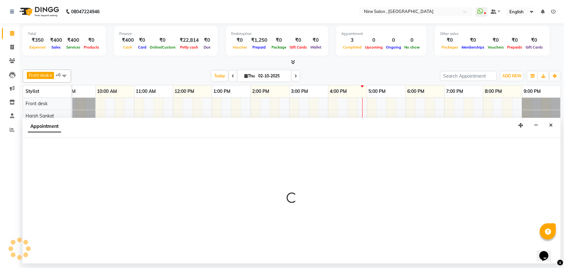
select select "92869"
select select "1020"
select select "tentative"
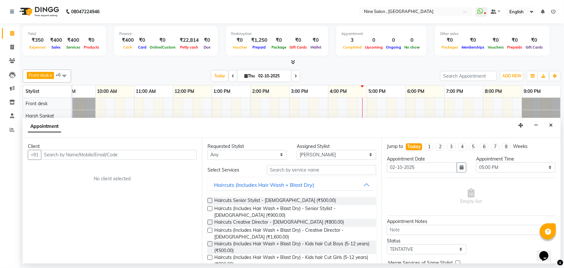
click at [116, 152] on input "text" at bounding box center [119, 155] width 156 height 10
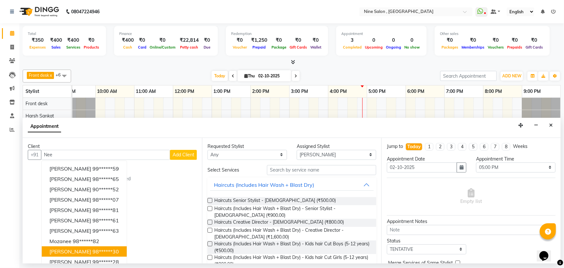
click at [72, 251] on span "[PERSON_NAME]" at bounding box center [70, 251] width 42 height 6
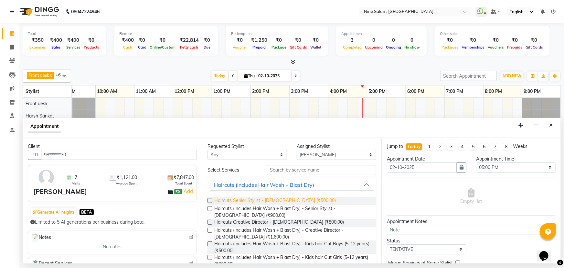
type input "98******30"
click at [256, 200] on span "Haircuts Senior Stylist - [DEMOGRAPHIC_DATA] (₹500.00)" at bounding box center [275, 201] width 122 height 8
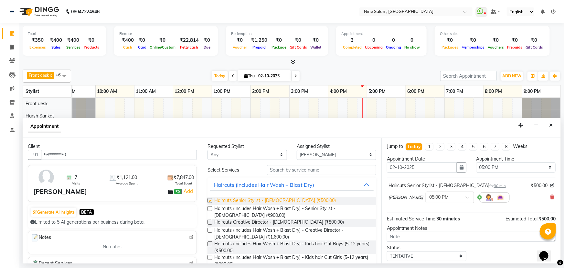
checkbox input "false"
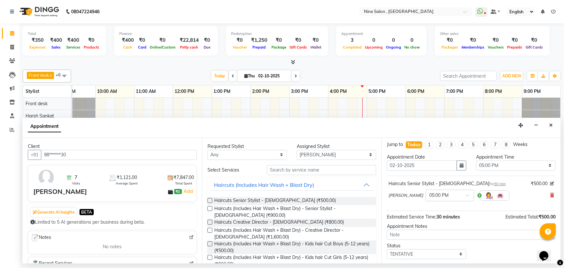
scroll to position [0, 0]
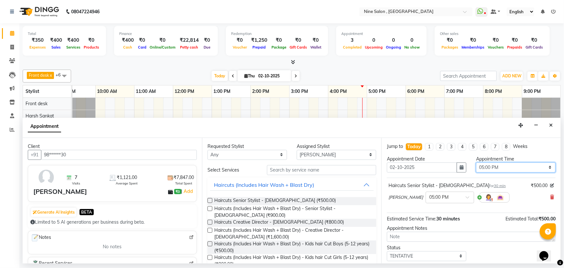
click at [490, 165] on select "Select 10:00 AM 10:15 AM 10:30 AM 10:45 AM 11:00 AM 11:15 AM 11:30 AM 11:45 AM …" at bounding box center [516, 167] width 80 height 10
select select "1050"
click at [476, 162] on select "Select 10:00 AM 10:15 AM 10:30 AM 10:45 AM 11:00 AM 11:15 AM 11:30 AM 11:45 AM …" at bounding box center [516, 167] width 80 height 10
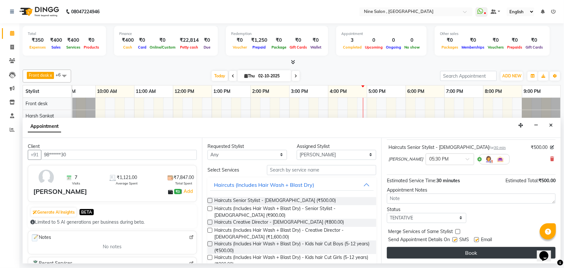
click at [460, 253] on button "Book" at bounding box center [471, 253] width 169 height 12
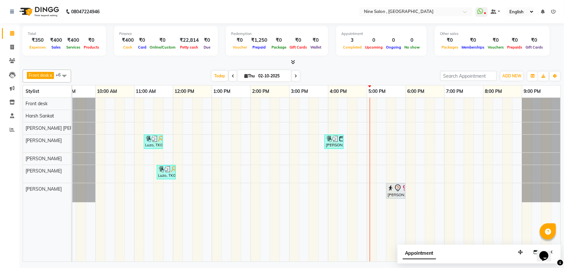
click at [245, 73] on span "[DATE]" at bounding box center [265, 75] width 54 height 11
click at [245, 74] on icon at bounding box center [247, 76] width 4 height 4
select select "10"
select select "2025"
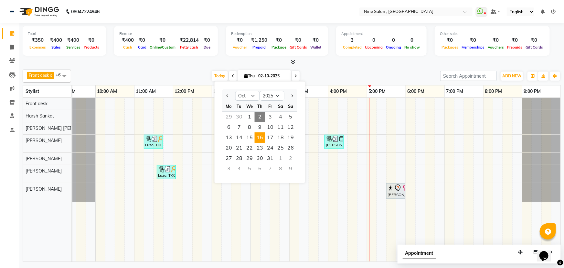
click at [259, 138] on span "16" at bounding box center [260, 137] width 10 height 10
type input "[DATE]"
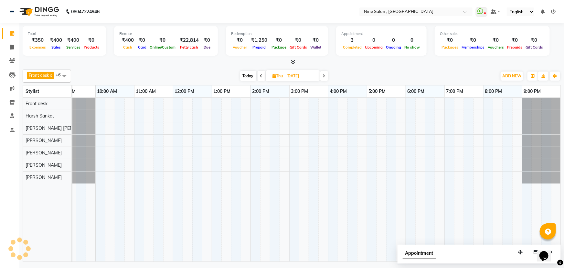
scroll to position [0, 16]
click at [292, 114] on div at bounding box center [309, 180] width 505 height 164
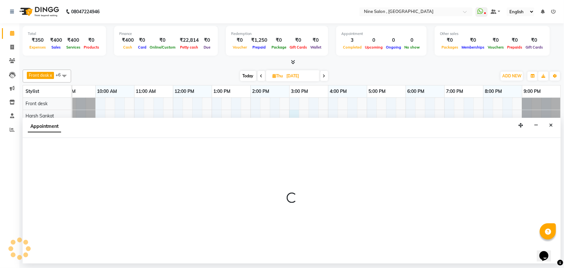
select select "64471"
select select "tentative"
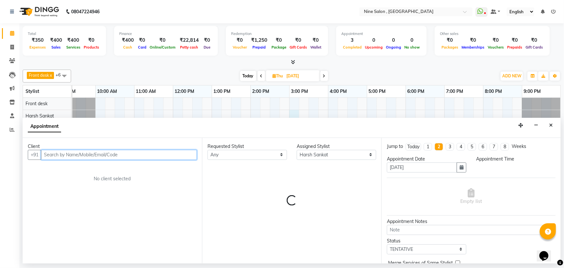
select select "900"
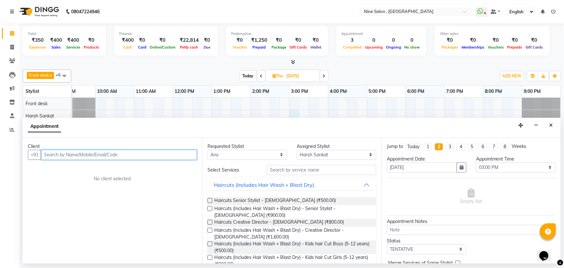
click at [125, 155] on input "text" at bounding box center [119, 155] width 156 height 10
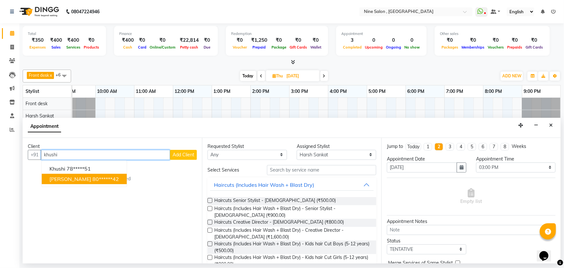
click at [93, 180] on ngb-highlight "80******42" at bounding box center [106, 179] width 27 height 6
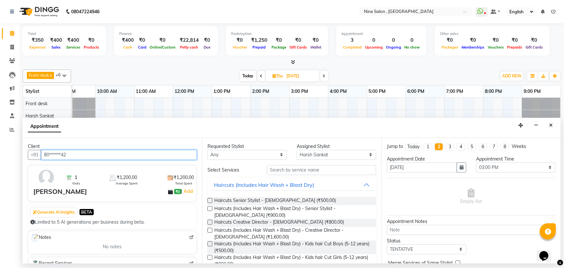
type input "80******42"
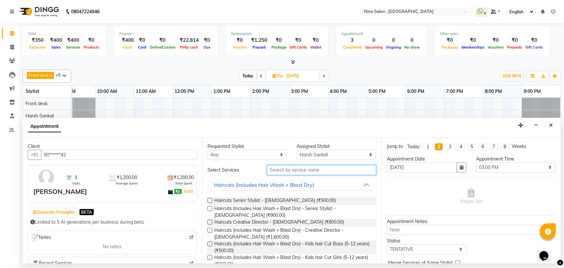
click at [296, 171] on input "text" at bounding box center [321, 170] width 109 height 10
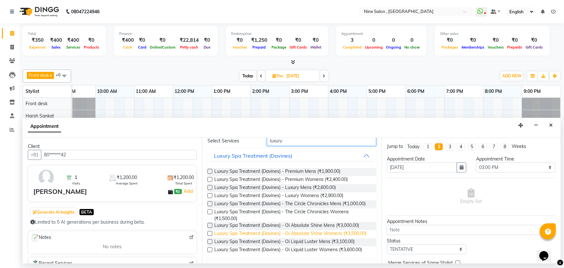
scroll to position [0, 0]
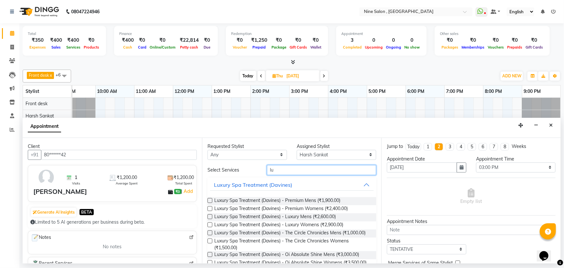
type input "l"
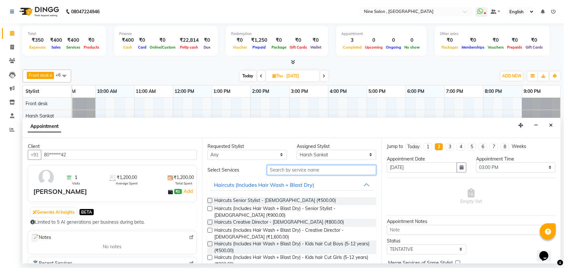
type input "m"
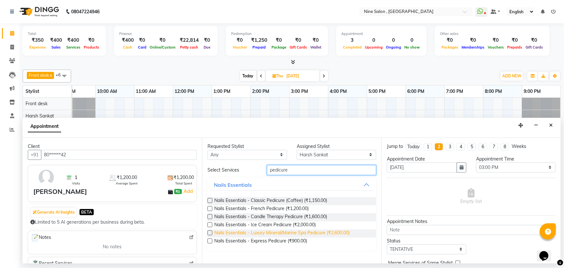
type input "pedicure"
click at [283, 234] on span "Nails Essentials - Luxury Mineral/Marine Spa Pedicure (₹2,600.00)" at bounding box center [282, 233] width 136 height 8
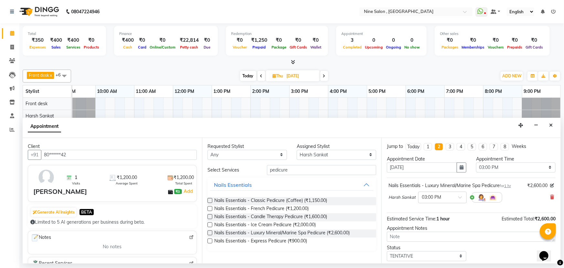
click at [212, 232] on label at bounding box center [210, 232] width 5 height 5
click at [212, 232] on input "checkbox" at bounding box center [210, 233] width 4 height 4
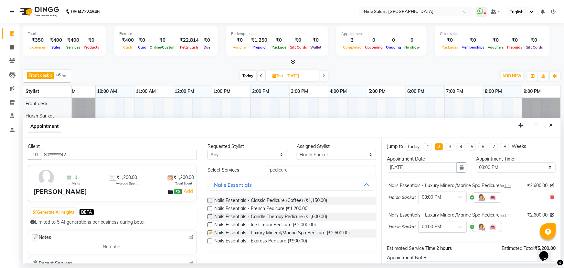
checkbox input "false"
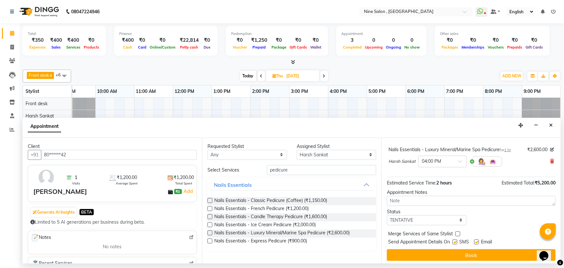
scroll to position [68, 0]
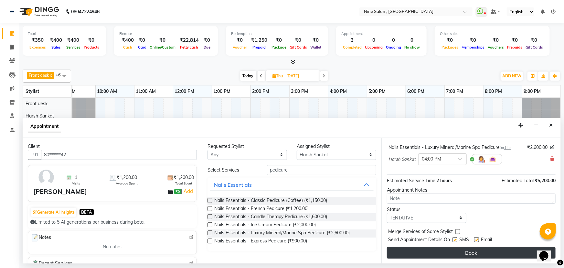
click at [459, 249] on button "Book" at bounding box center [471, 253] width 169 height 12
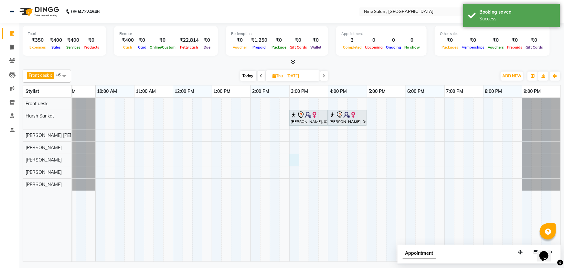
click at [297, 161] on div "[PERSON_NAME], 03:00 PM-04:00 PM, Nails Essentials - Luxury Mineral/Marine Spa …" at bounding box center [309, 180] width 505 height 164
select select "91687"
select select "tentative"
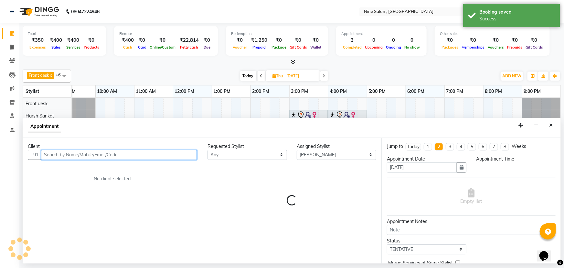
select select "900"
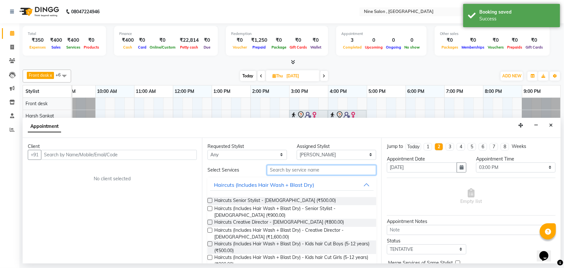
click at [291, 171] on input "text" at bounding box center [321, 170] width 109 height 10
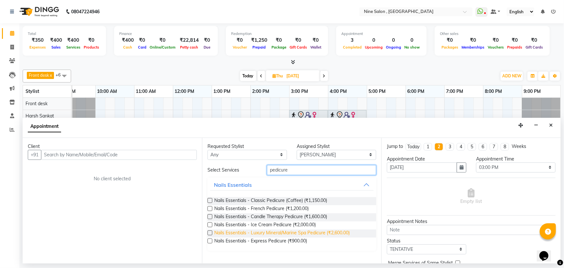
type input "pedicure"
click at [283, 231] on span "Nails Essentials - Luxury Mineral/Marine Spa Pedicure (₹2,600.00)" at bounding box center [282, 233] width 136 height 8
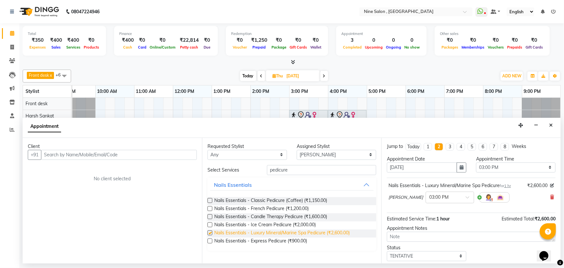
checkbox input "false"
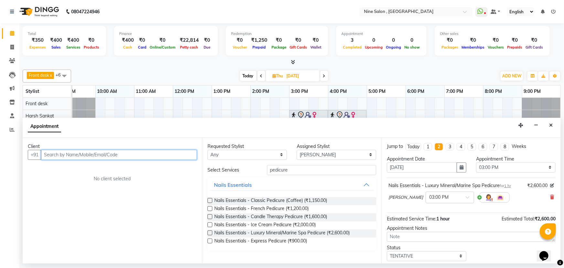
click at [98, 156] on input "text" at bounding box center [119, 155] width 156 height 10
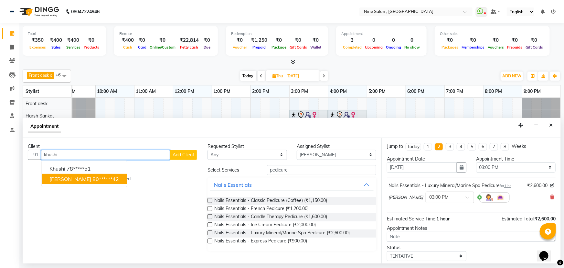
click at [70, 180] on span "[PERSON_NAME]" at bounding box center [70, 179] width 42 height 6
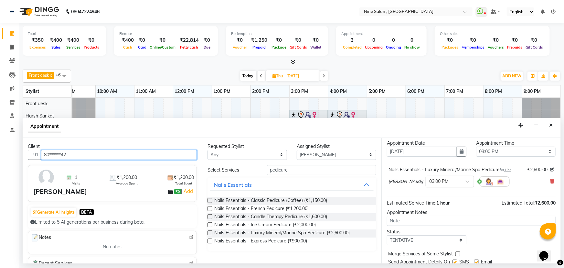
scroll to position [0, 0]
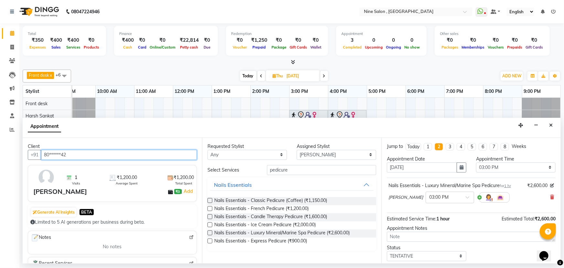
type input "80******42"
click at [210, 233] on label at bounding box center [210, 232] width 5 height 5
click at [210, 233] on input "checkbox" at bounding box center [210, 233] width 4 height 4
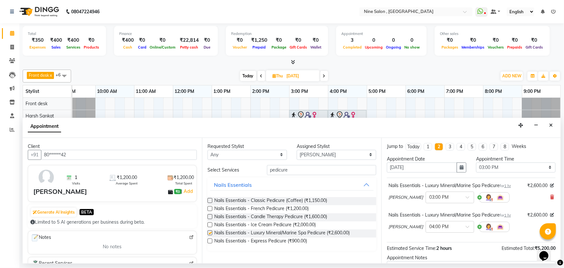
checkbox input "false"
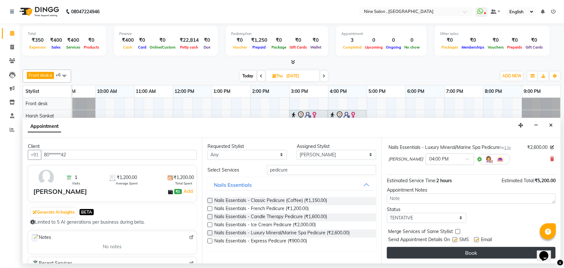
click at [458, 252] on button "Book" at bounding box center [471, 253] width 169 height 12
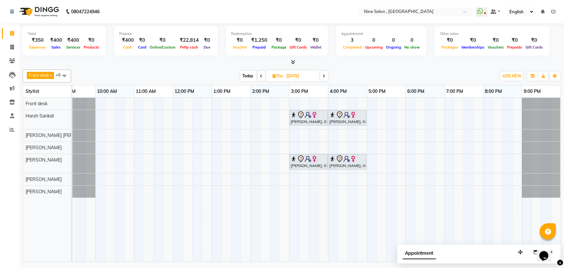
click at [248, 74] on span "Today" at bounding box center [248, 76] width 16 height 10
type input "02-10-2025"
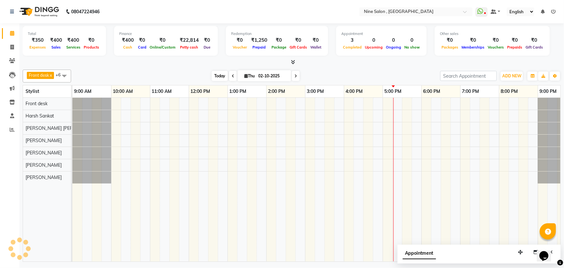
scroll to position [0, 16]
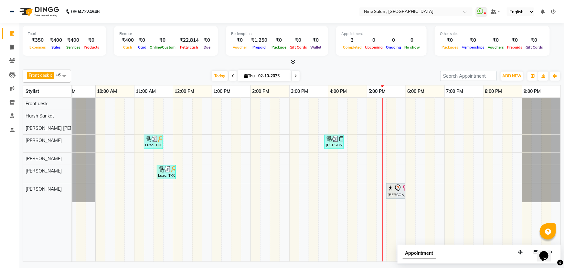
click at [273, 75] on input "02-10-2025" at bounding box center [273, 76] width 32 height 10
select select "10"
select select "2025"
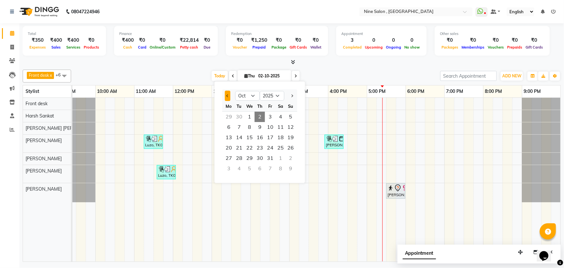
click at [228, 97] on button "Previous month" at bounding box center [227, 96] width 5 height 10
click at [249, 95] on select "Jan Feb Mar Apr May Jun [DATE] Aug Sep Oct Nov Dec" at bounding box center [247, 96] width 25 height 10
select select "10"
click at [235, 91] on select "Jan Feb Mar Apr May Jun [DATE] Aug Sep Oct Nov Dec" at bounding box center [247, 96] width 25 height 10
click at [220, 76] on span "Today" at bounding box center [220, 76] width 16 height 10
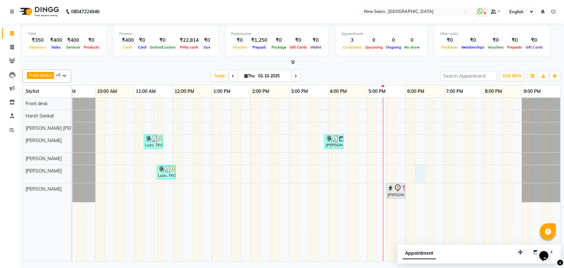
click at [421, 176] on div "Luzo, TK01, 11:15 AM-11:45 AM, Haircuts Senior Stylist - [DEMOGRAPHIC_DATA] (₹5…" at bounding box center [309, 180] width 505 height 164
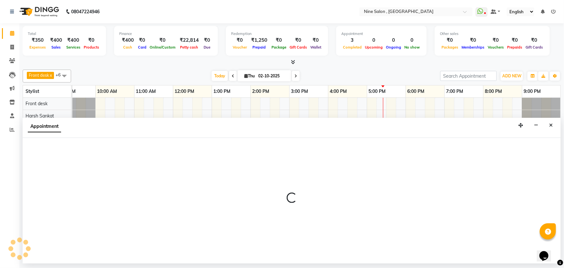
select select "70806"
select select "tentative"
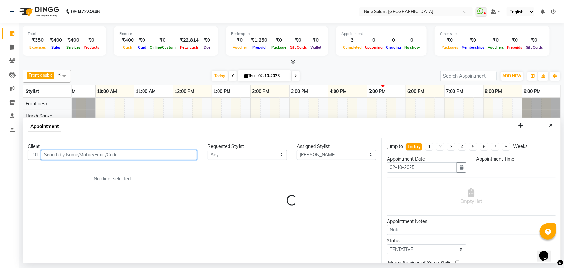
select select "1095"
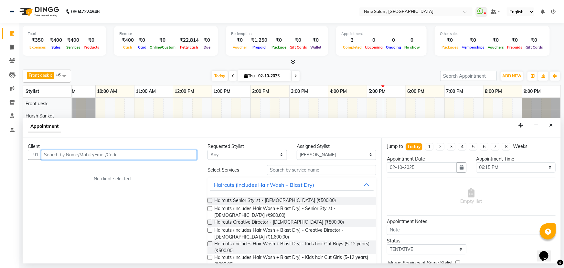
click at [119, 152] on input "text" at bounding box center [119, 155] width 156 height 10
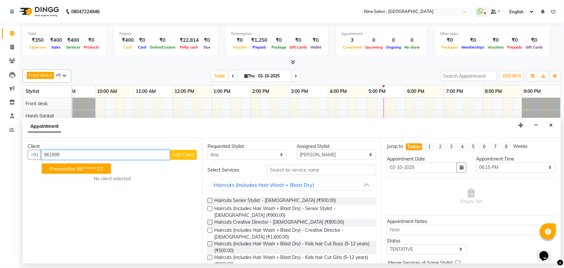
click at [83, 169] on ngb-highlight "96******33" at bounding box center [90, 168] width 27 height 6
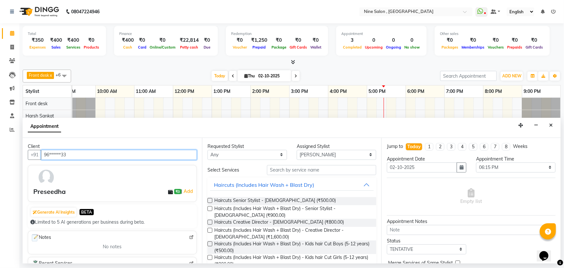
type input "96******33"
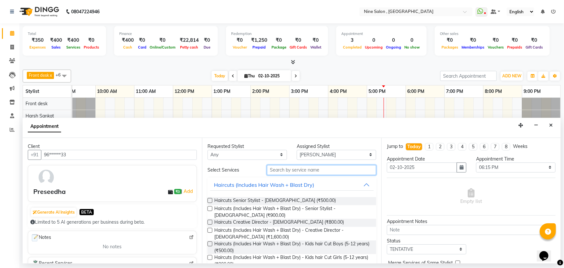
click at [317, 169] on input "text" at bounding box center [321, 170] width 109 height 10
click at [209, 207] on label at bounding box center [210, 208] width 5 height 5
click at [209, 207] on input "checkbox" at bounding box center [210, 209] width 4 height 4
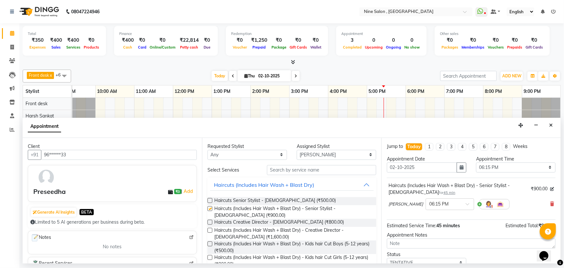
checkbox input "false"
click at [466, 204] on span at bounding box center [470, 205] width 8 height 7
click at [433, 240] on div "06:45 PM" at bounding box center [450, 240] width 48 height 12
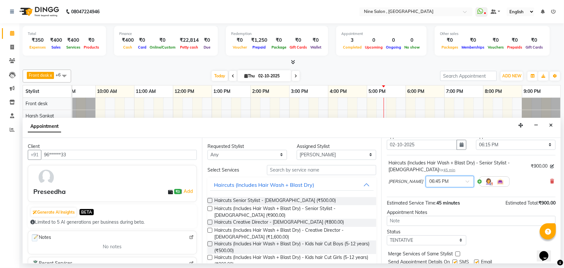
scroll to position [45, 0]
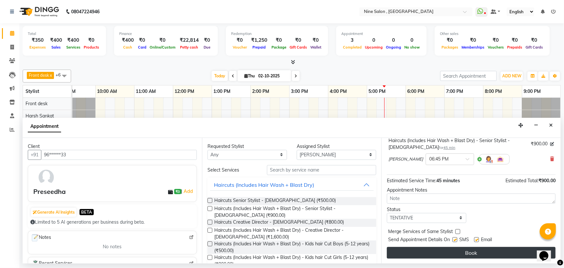
click at [451, 254] on button "Book" at bounding box center [471, 253] width 169 height 12
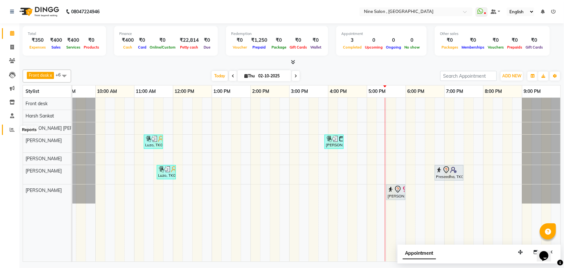
click at [13, 130] on icon at bounding box center [12, 129] width 5 height 5
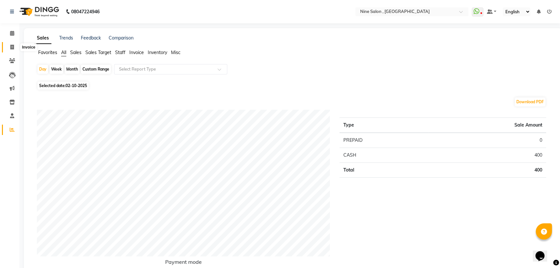
click at [11, 48] on icon at bounding box center [12, 47] width 4 height 5
select select "7341"
select select "service"
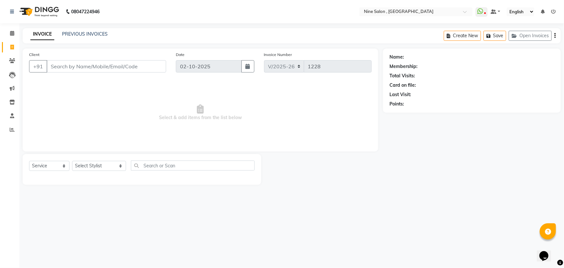
click at [554, 10] on icon at bounding box center [554, 11] width 5 height 5
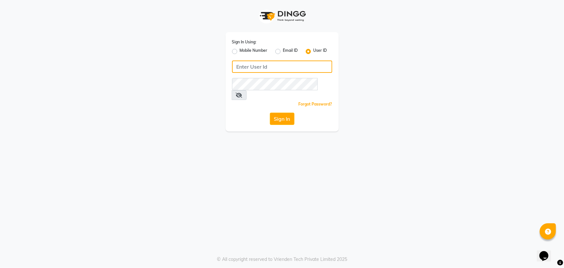
click at [294, 65] on input "Username" at bounding box center [282, 66] width 100 height 12
type input "nine"
click at [283, 113] on button "Sign In" at bounding box center [282, 119] width 25 height 12
